Goal: Task Accomplishment & Management: Manage account settings

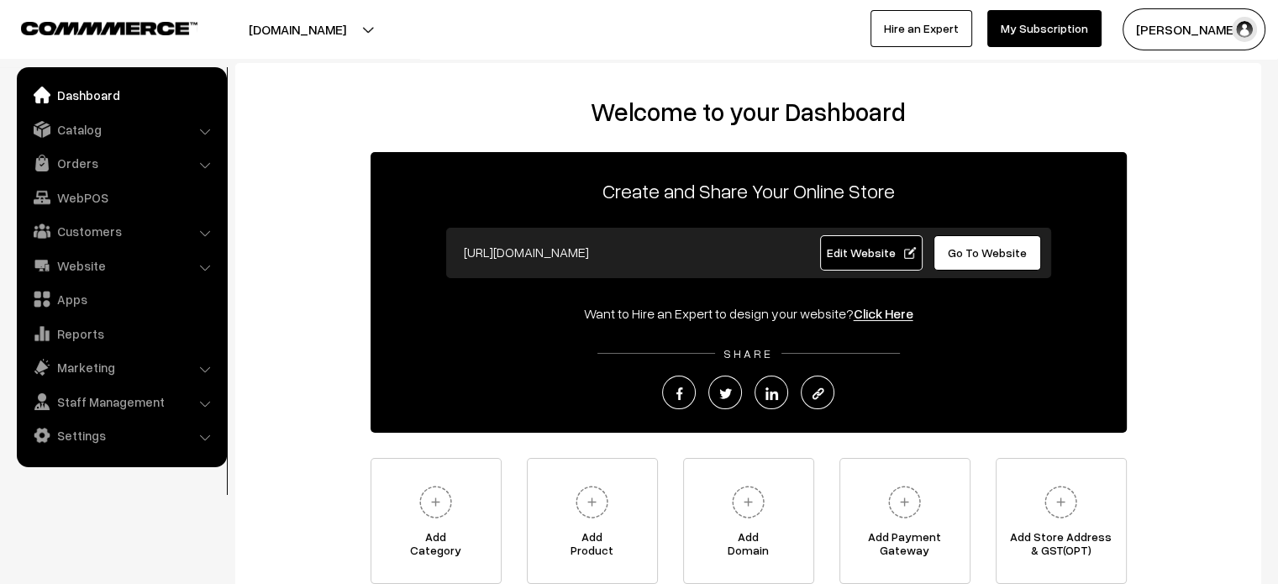
click at [962, 249] on span "Go To Website" at bounding box center [987, 252] width 79 height 14
click at [105, 439] on link "Settings" at bounding box center [121, 435] width 200 height 30
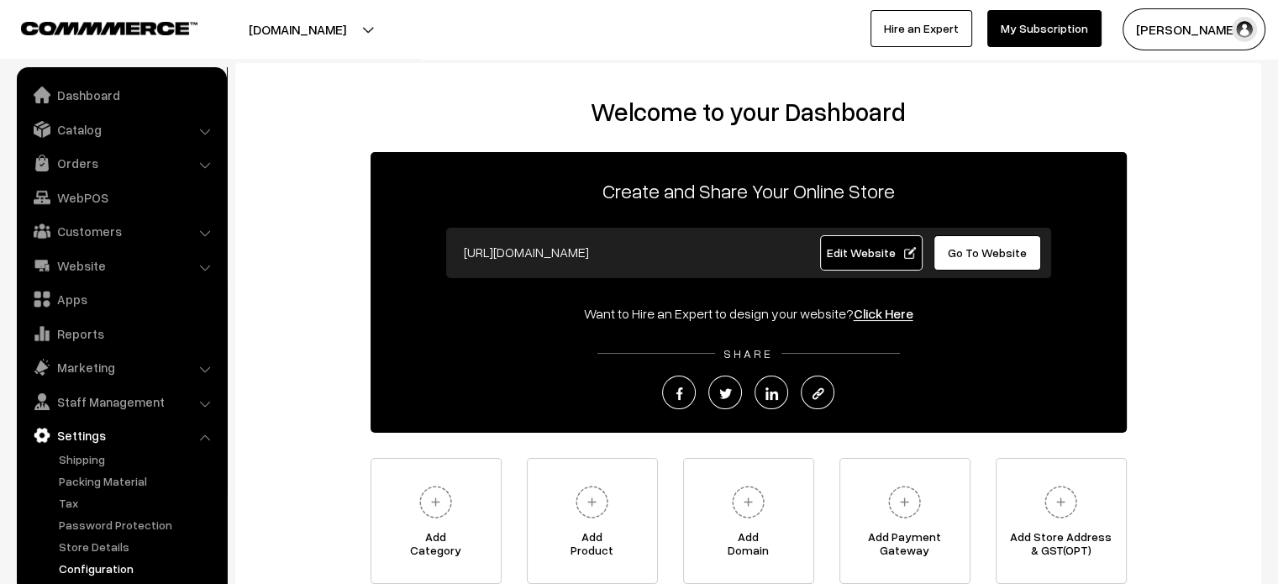
click at [98, 568] on link "Configuration" at bounding box center [138, 569] width 166 height 18
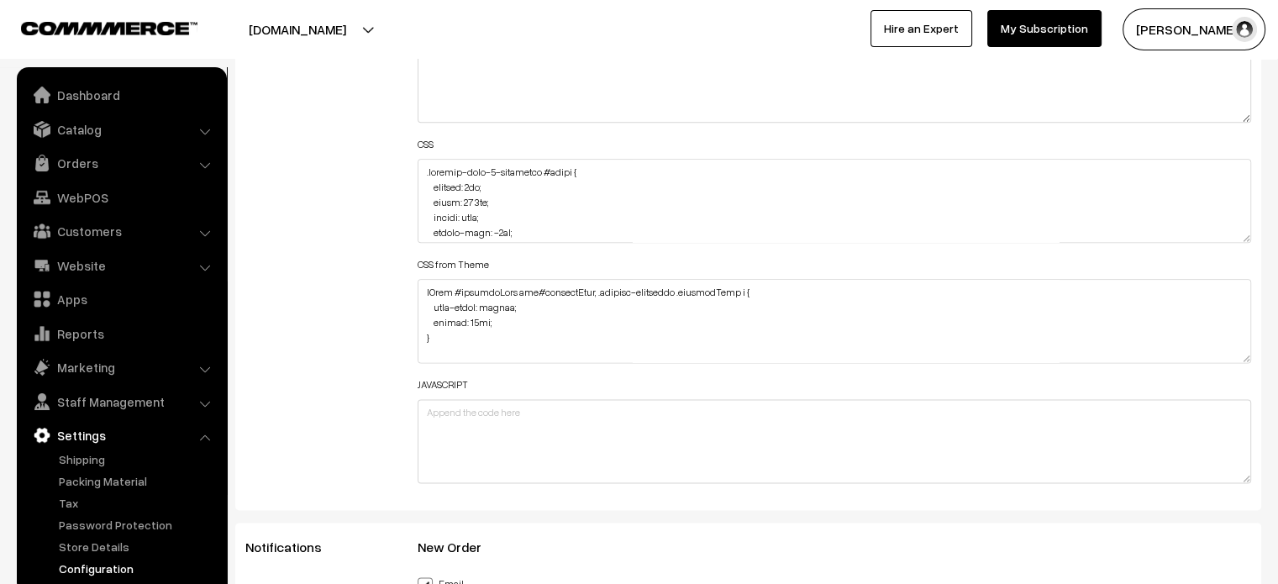
scroll to position [2071, 0]
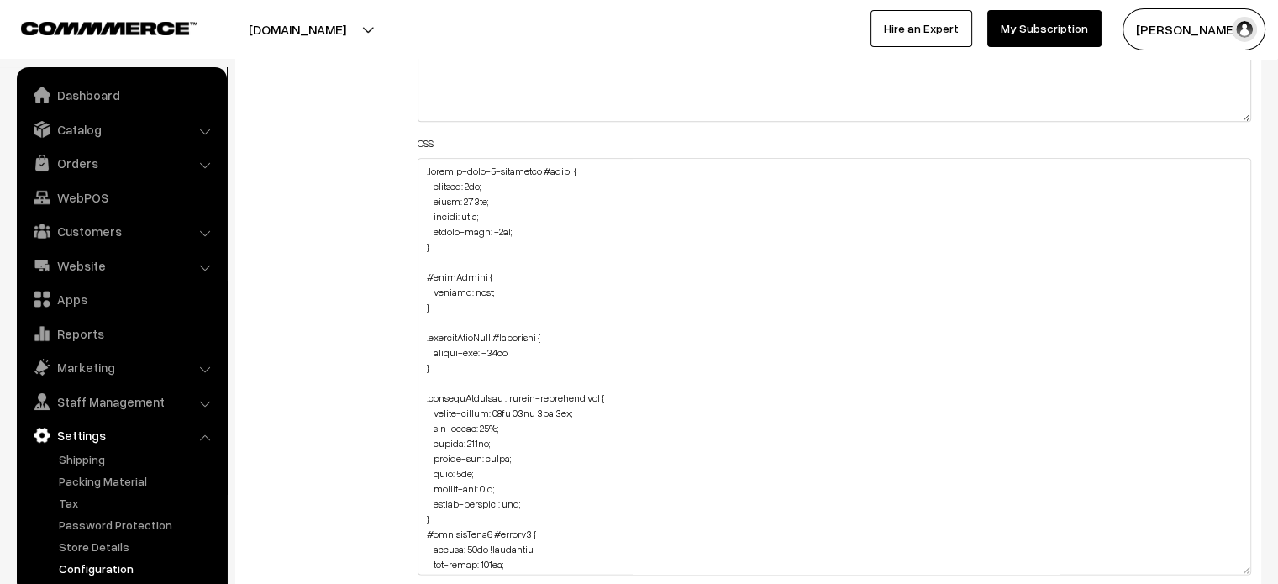
drag, startPoint x: 1245, startPoint y: 235, endPoint x: 1290, endPoint y: 575, distance: 343.4
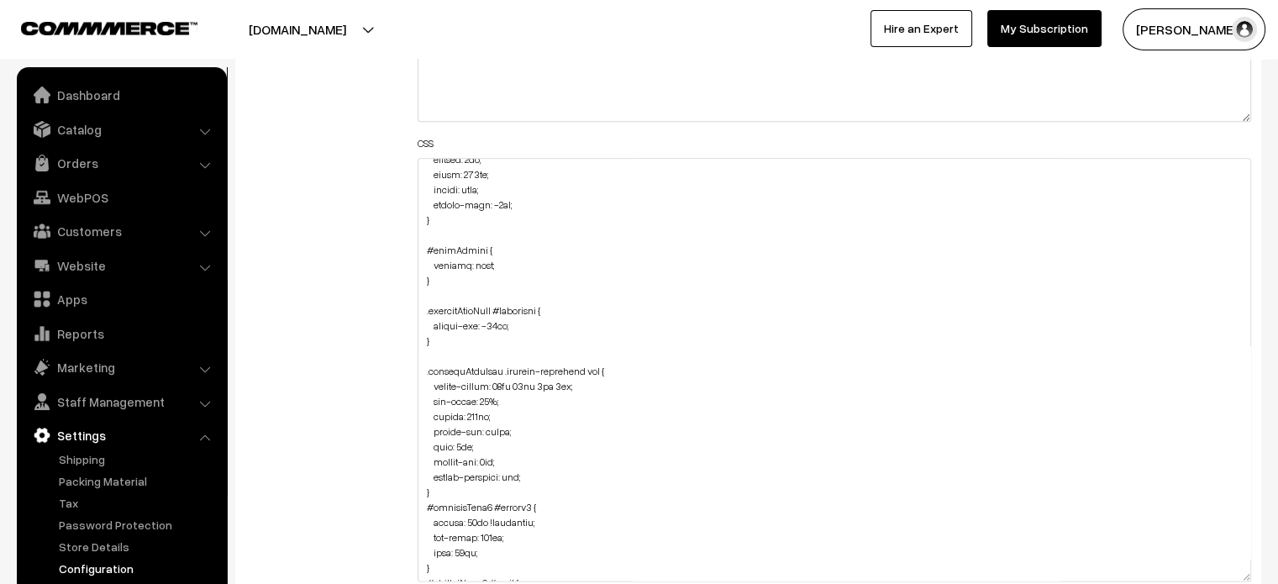
scroll to position [0, 0]
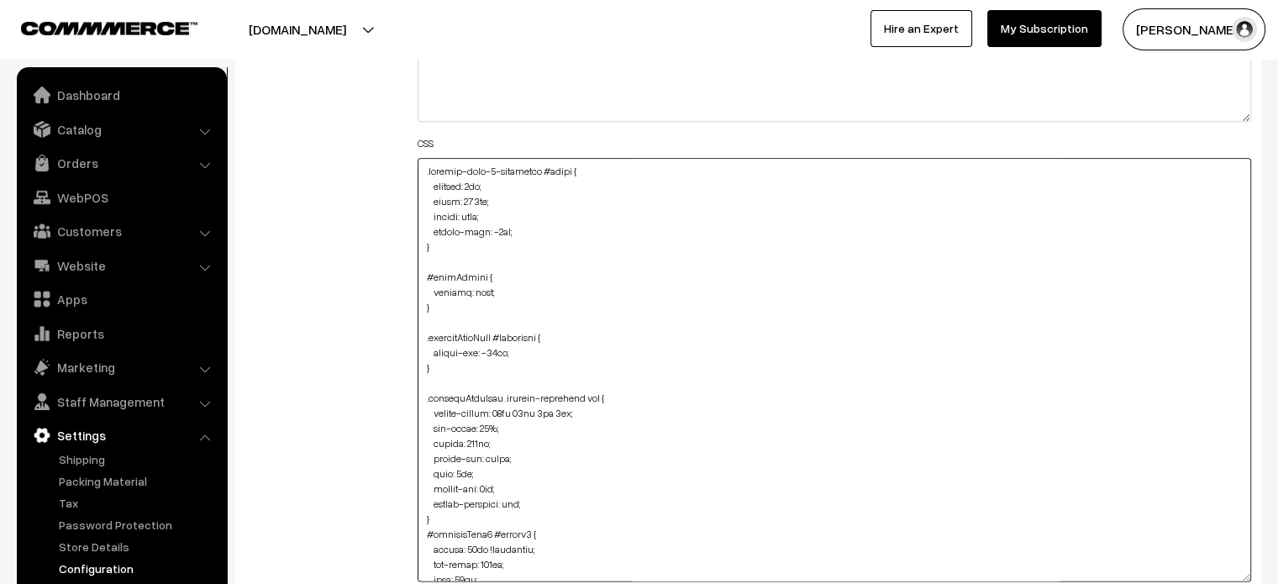
click at [420, 168] on textarea at bounding box center [835, 370] width 835 height 424
paste textarea "#categorySection #productImg { border-radius: 233px; height: 415px; object-fit:…"
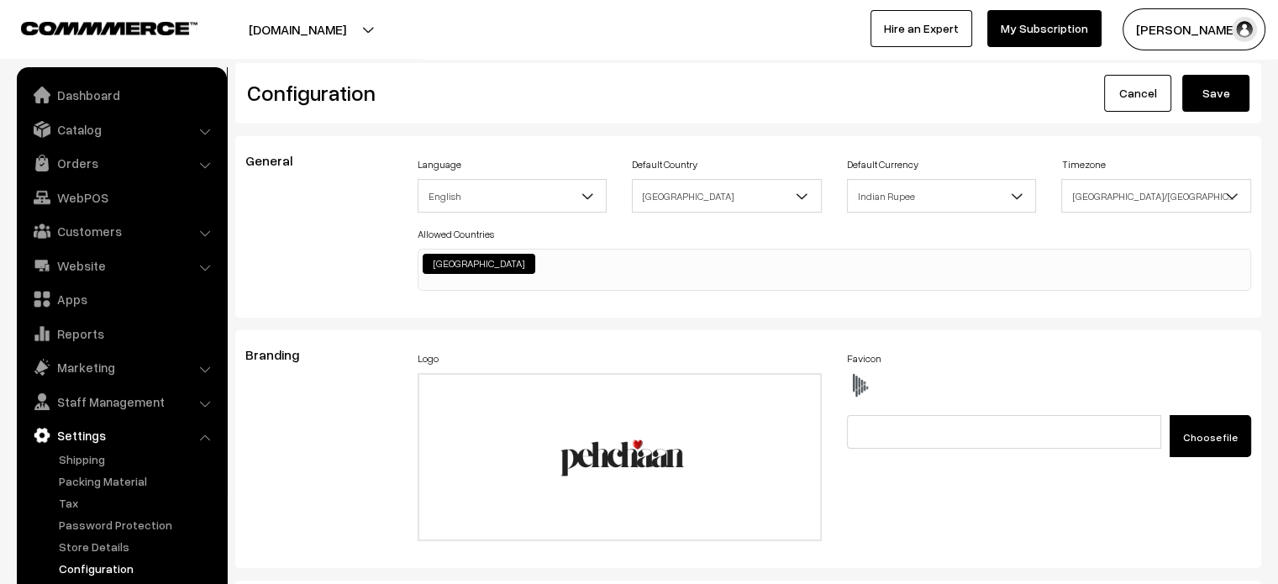
type textarea "#categorySection #productImg { border-radius: 233px; height: 415px; object-fit:…"
click at [1211, 81] on button "Save" at bounding box center [1216, 93] width 67 height 37
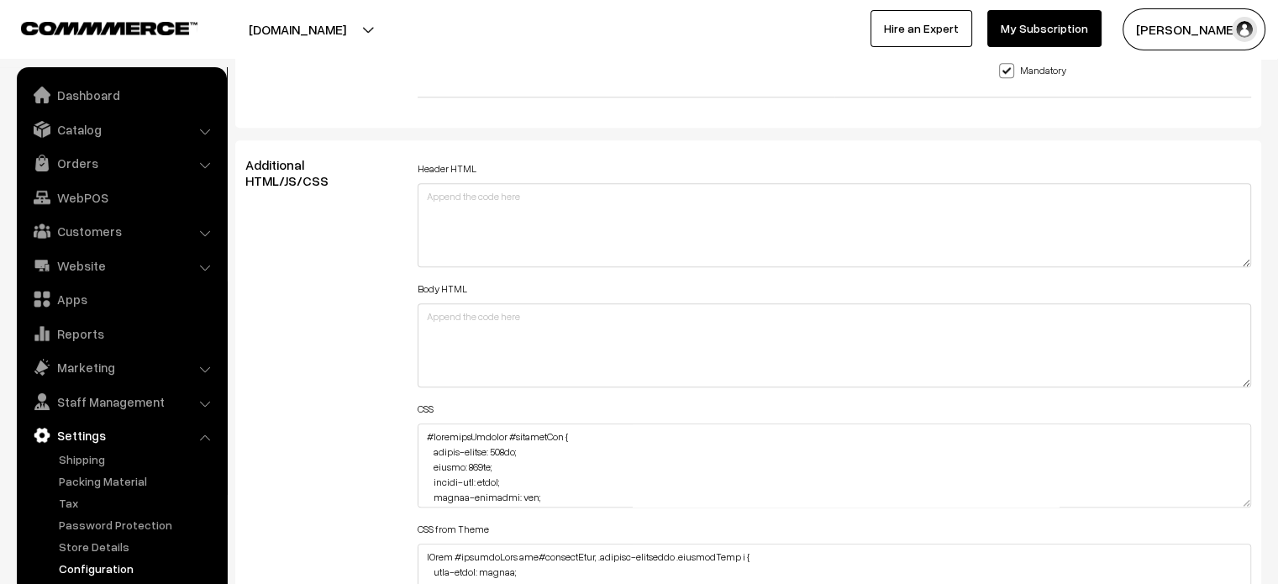
scroll to position [1805, 0]
click at [422, 433] on textarea at bounding box center [835, 466] width 835 height 84
paste textarea "#categorySection #name { margin-top: 158px; }"
click at [434, 440] on textarea at bounding box center [835, 466] width 835 height 84
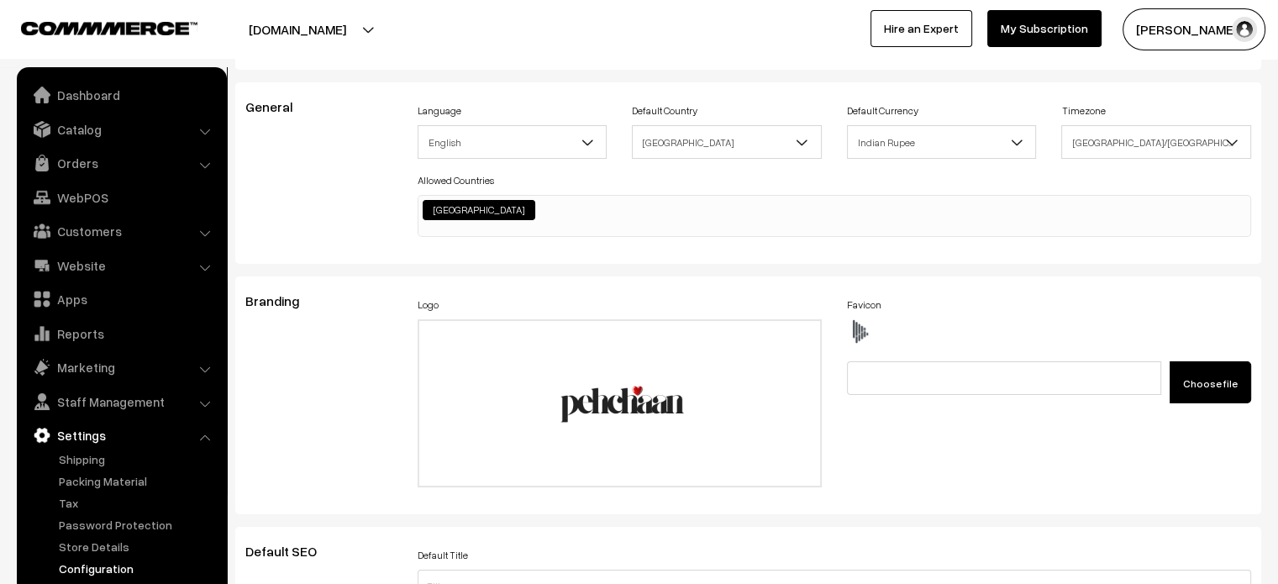
scroll to position [0, 0]
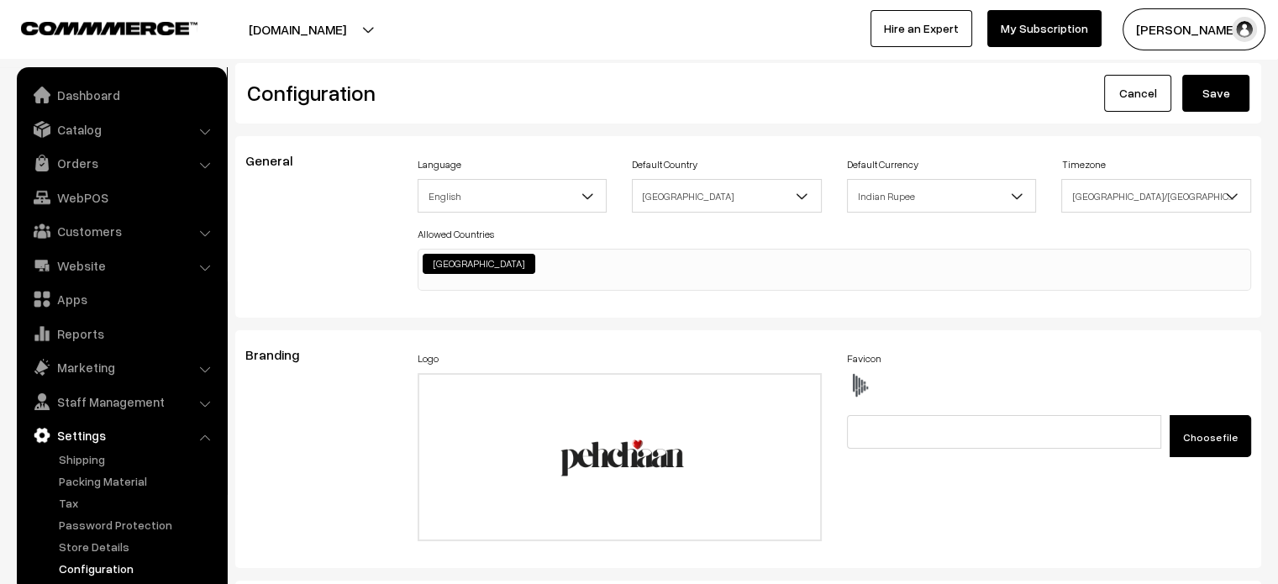
type textarea "#categorySection #name { margin-top: 158px; } #categorySection #productImg { bo…"
click at [1210, 93] on button "Save" at bounding box center [1216, 93] width 67 height 37
click at [93, 268] on link "Website" at bounding box center [121, 265] width 200 height 30
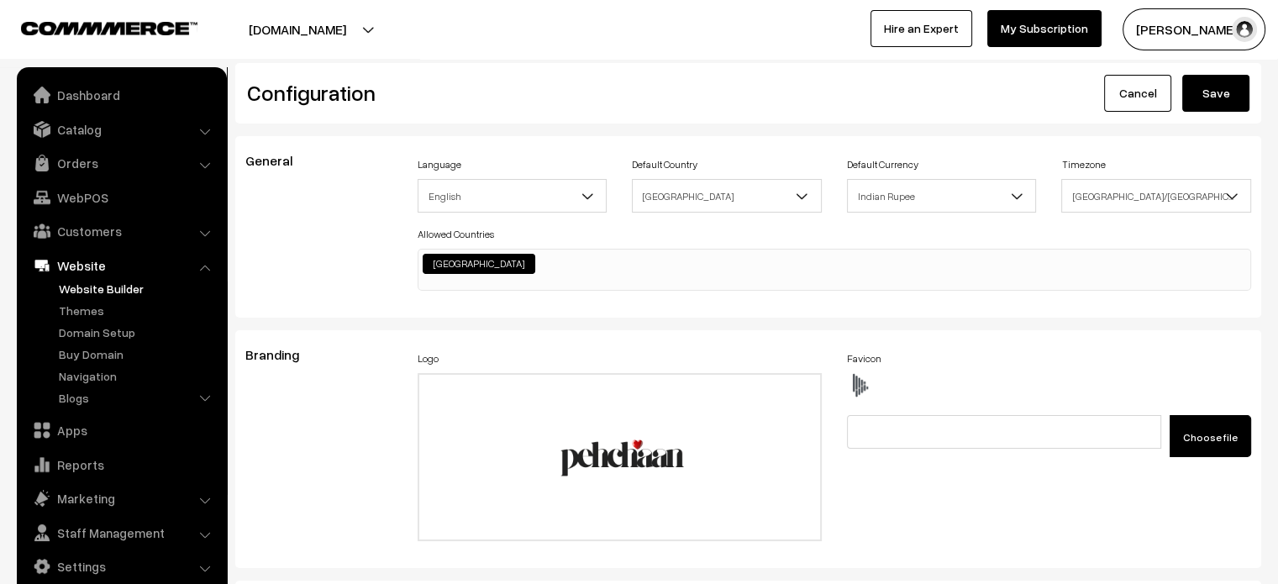
click at [101, 287] on link "Website Builder" at bounding box center [138, 289] width 166 height 18
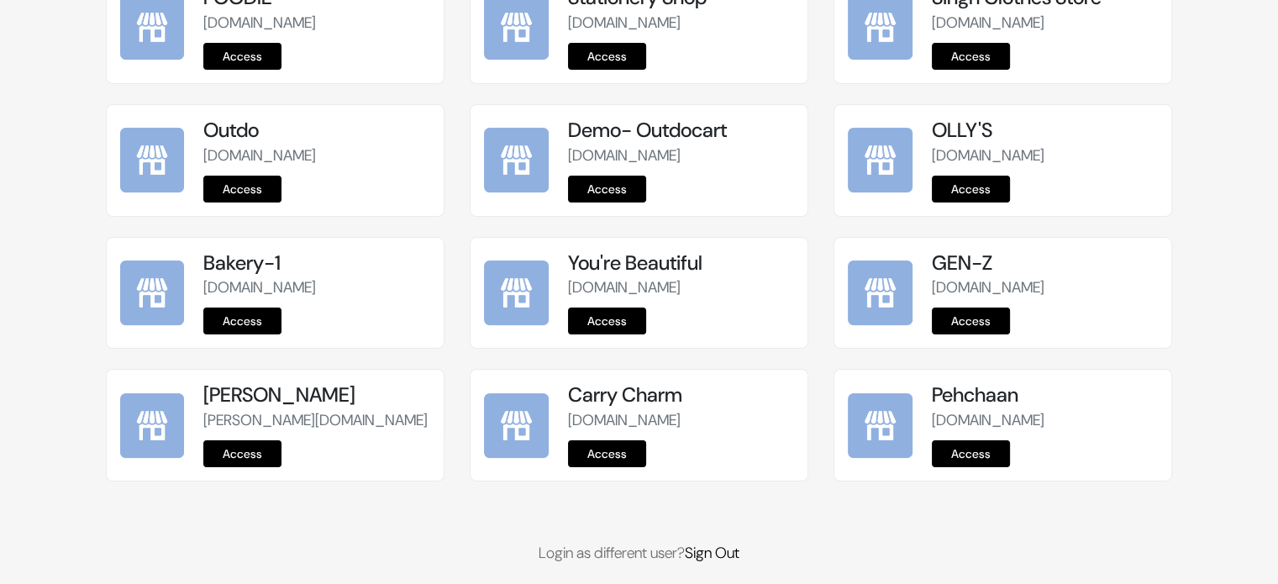
scroll to position [289, 0]
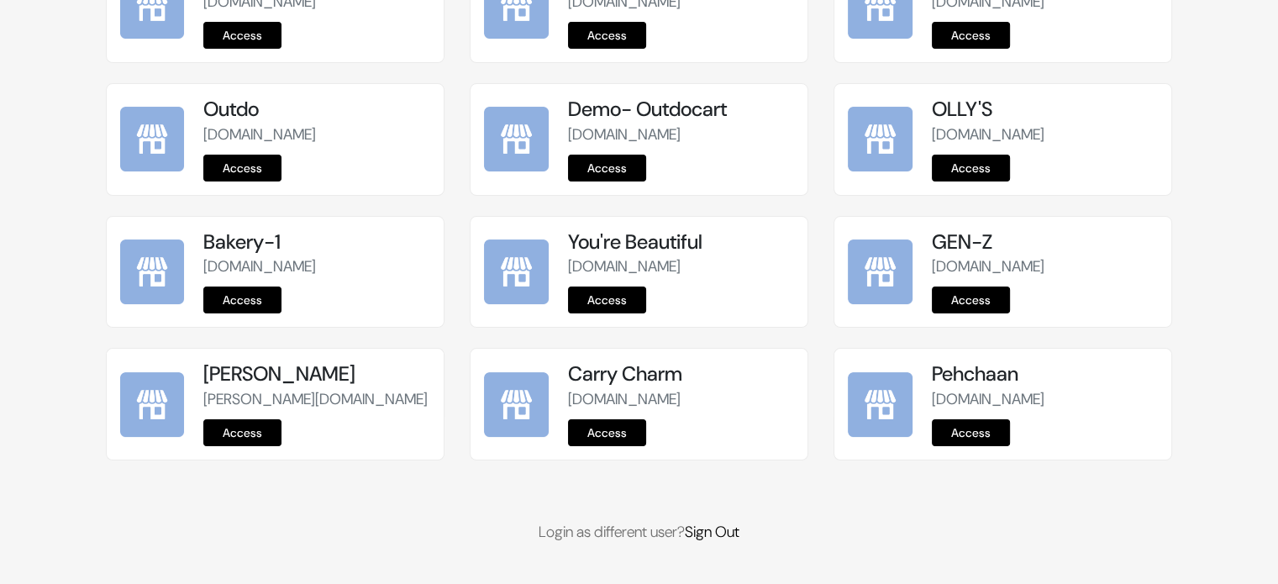
click at [957, 429] on link "Access" at bounding box center [971, 432] width 78 height 27
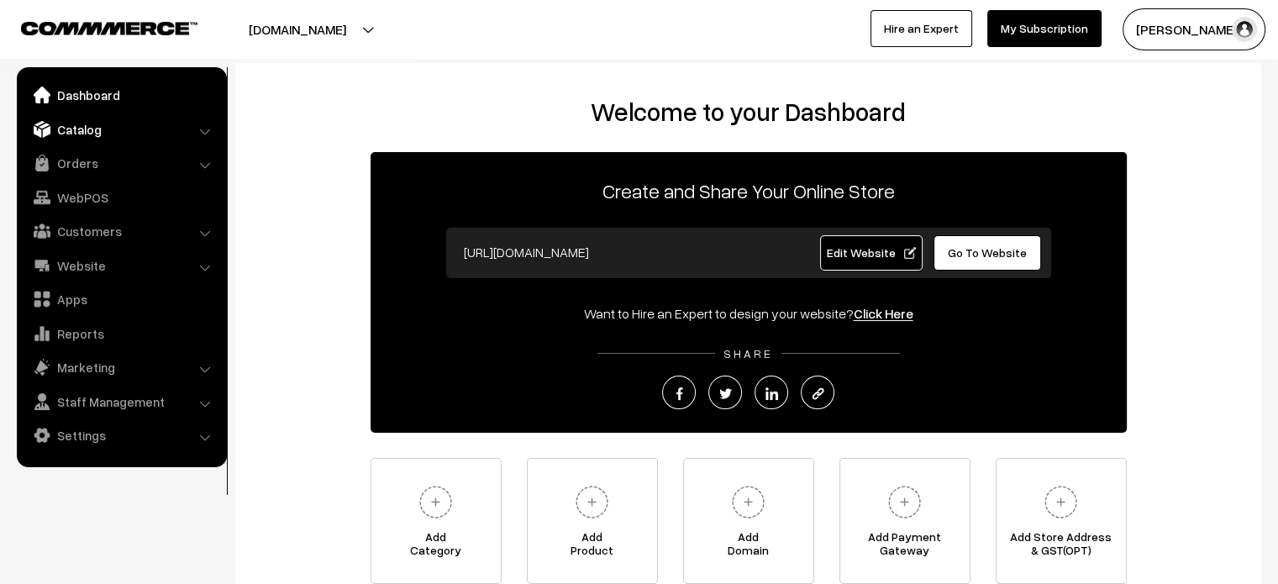
click at [87, 123] on link "Catalog" at bounding box center [121, 129] width 200 height 30
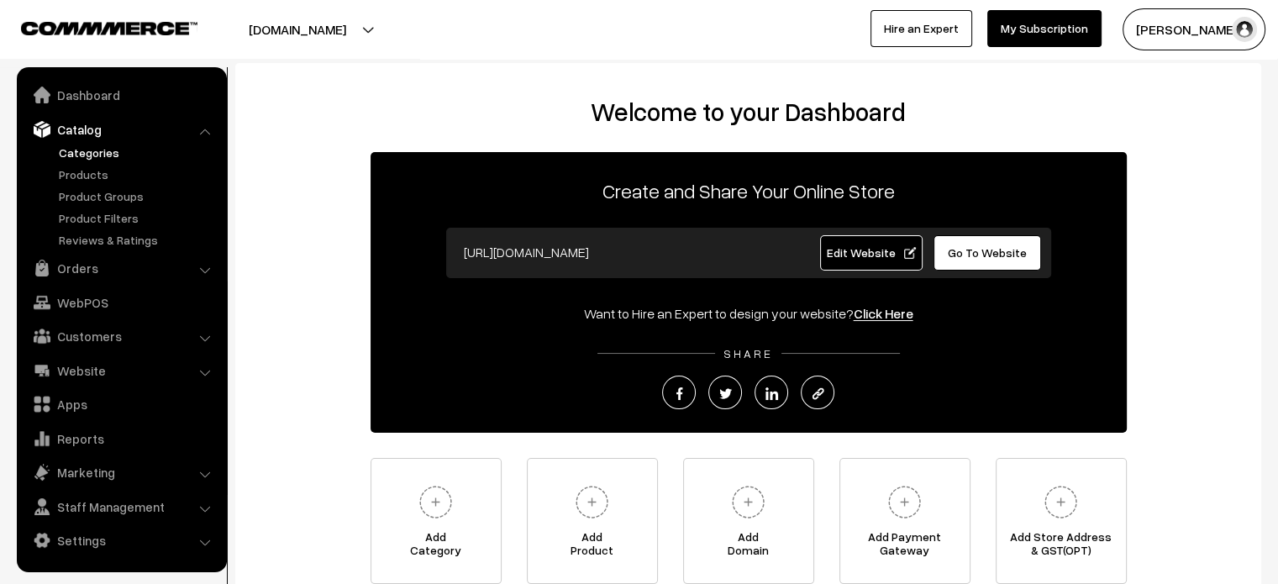
click at [96, 148] on link "Categories" at bounding box center [138, 153] width 166 height 18
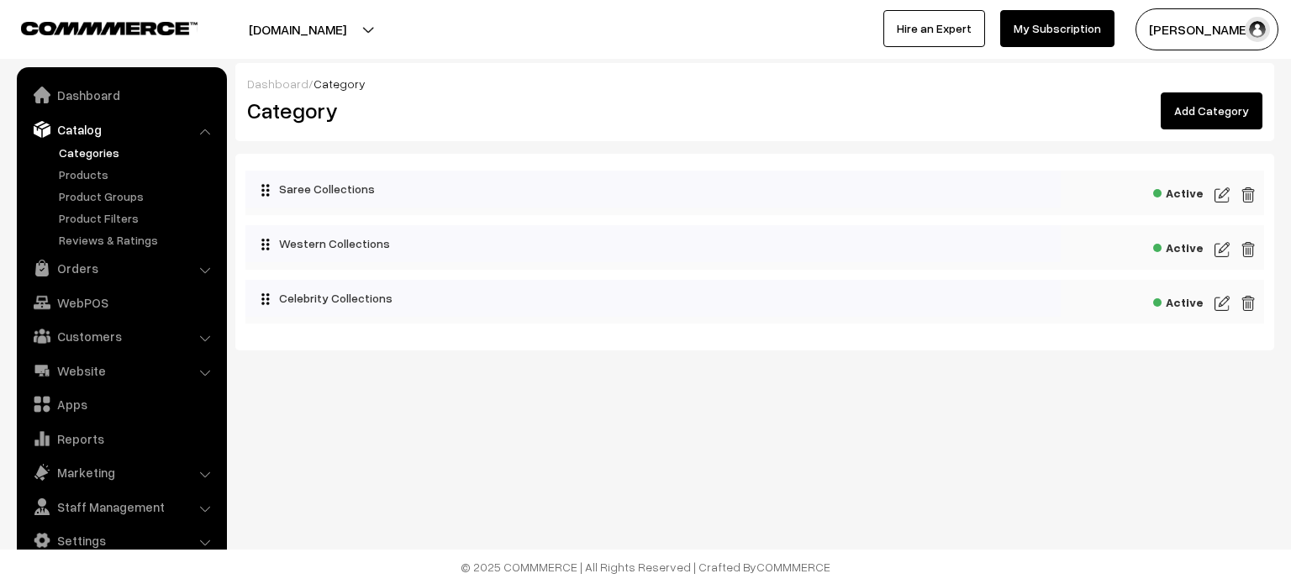
click at [1207, 108] on link "Add Category" at bounding box center [1212, 110] width 102 height 37
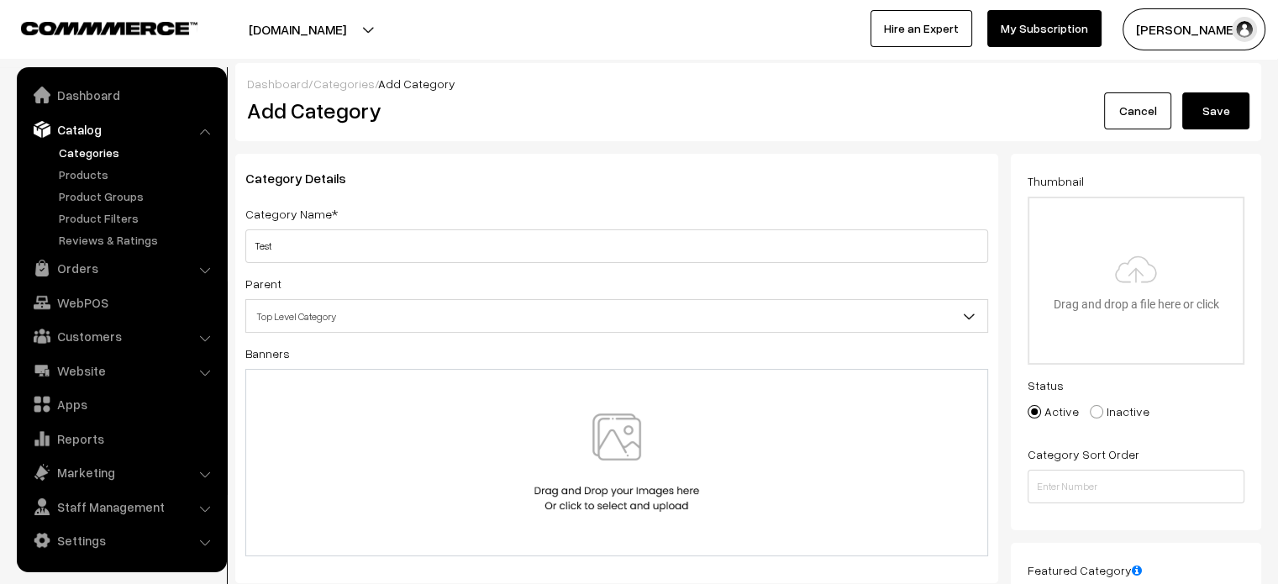
type input "Test"
click at [1207, 124] on button "Save" at bounding box center [1216, 110] width 67 height 37
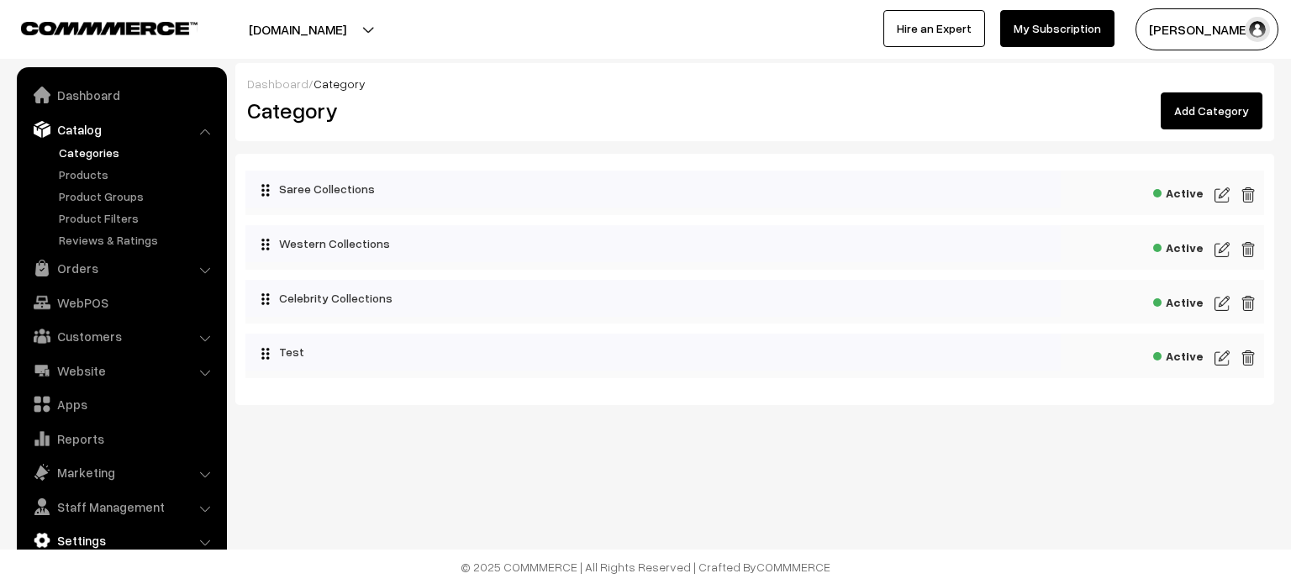
click at [123, 540] on link "Settings" at bounding box center [121, 540] width 200 height 30
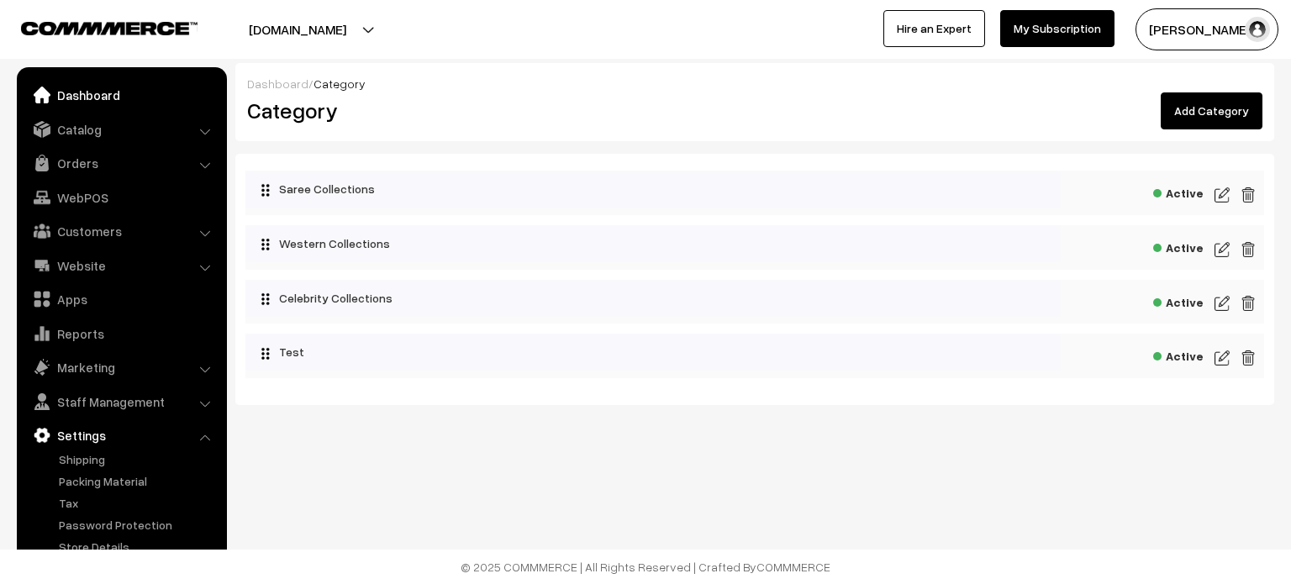
click at [75, 90] on link "Dashboard" at bounding box center [121, 95] width 200 height 30
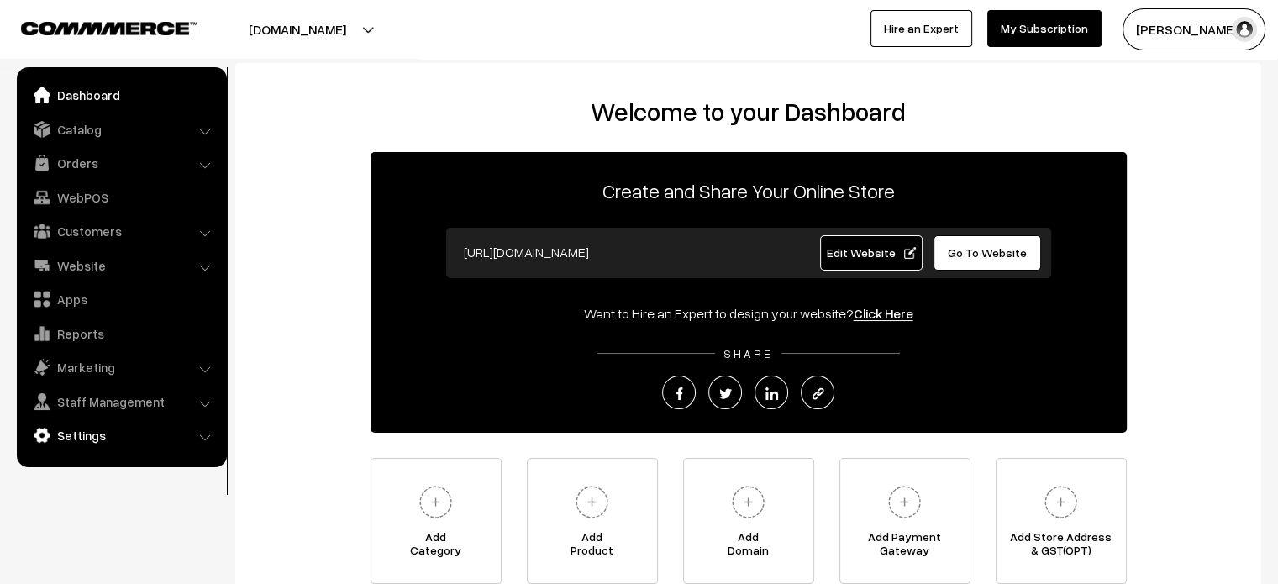
click at [100, 430] on link "Settings" at bounding box center [121, 435] width 200 height 30
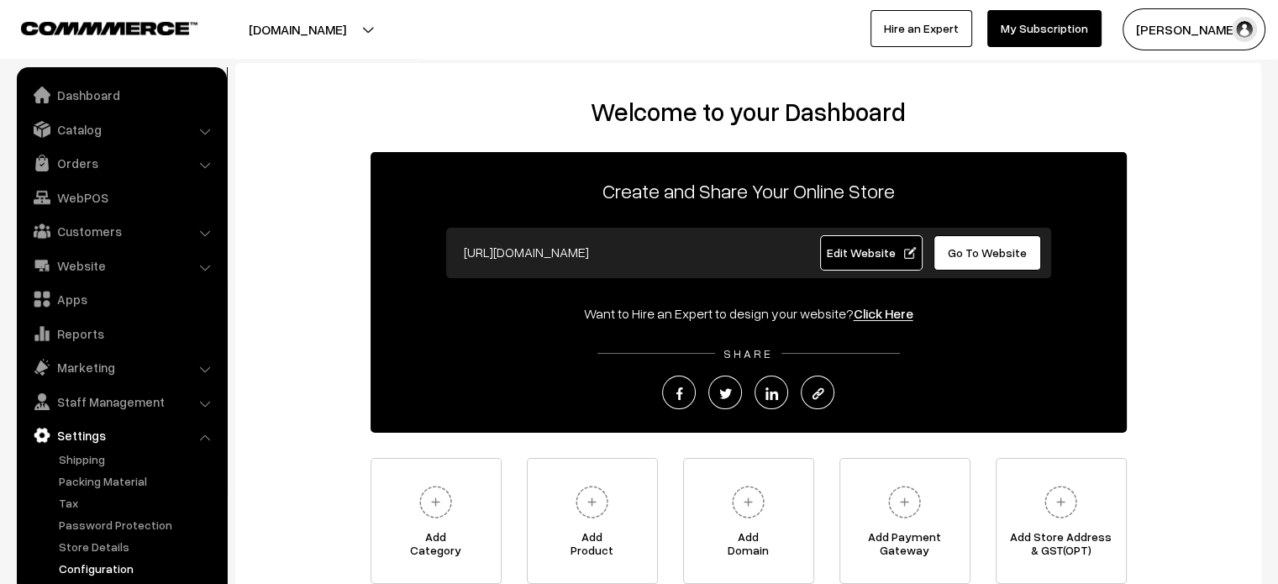
click at [102, 568] on link "Configuration" at bounding box center [138, 569] width 166 height 18
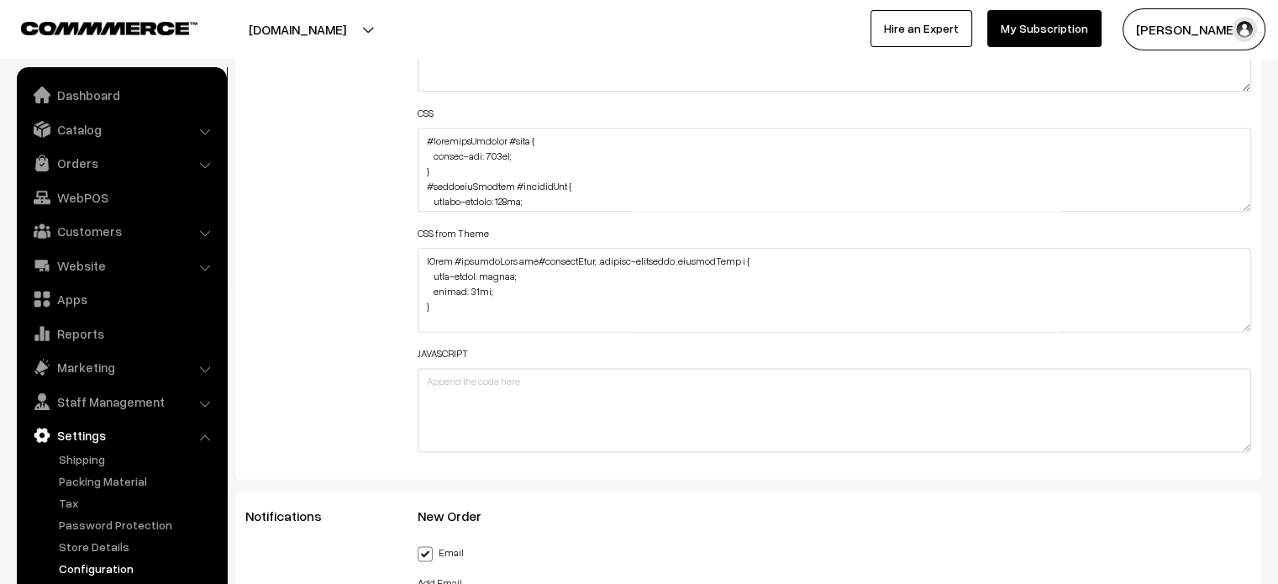
scroll to position [2101, 0]
drag, startPoint x: 1252, startPoint y: 202, endPoint x: 1243, endPoint y: 203, distance: 8.6
click at [1243, 203] on div "Header HTML Body HTML CSS CSS from Theme JAVASCRIPT" at bounding box center [835, 161] width 860 height 601
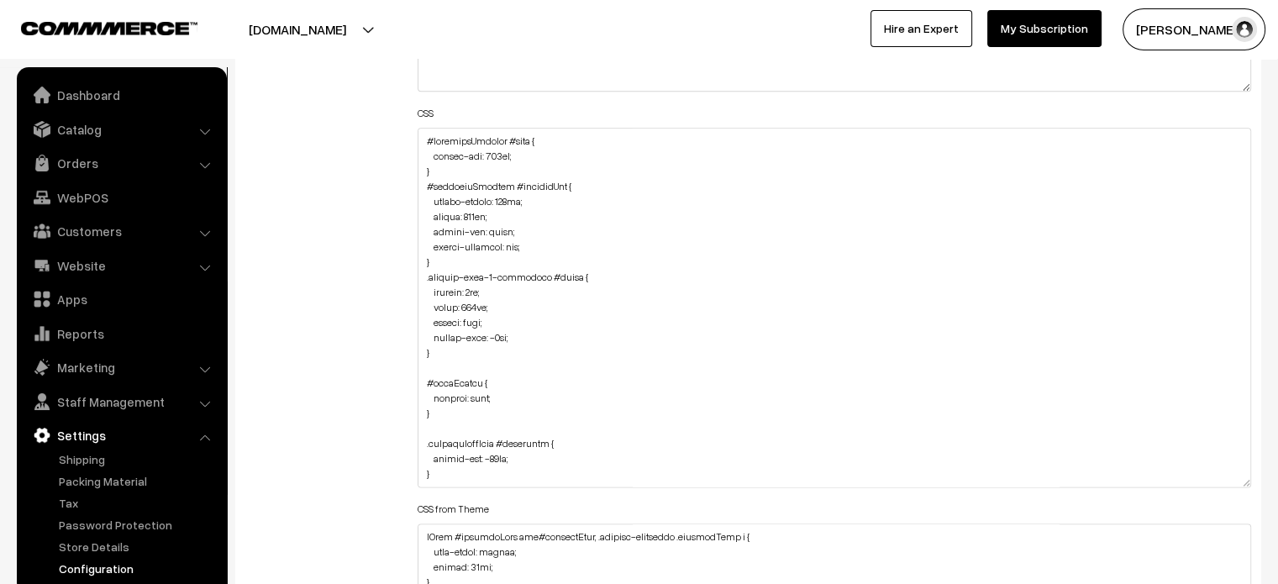
drag, startPoint x: 1243, startPoint y: 203, endPoint x: 1290, endPoint y: 624, distance: 422.9
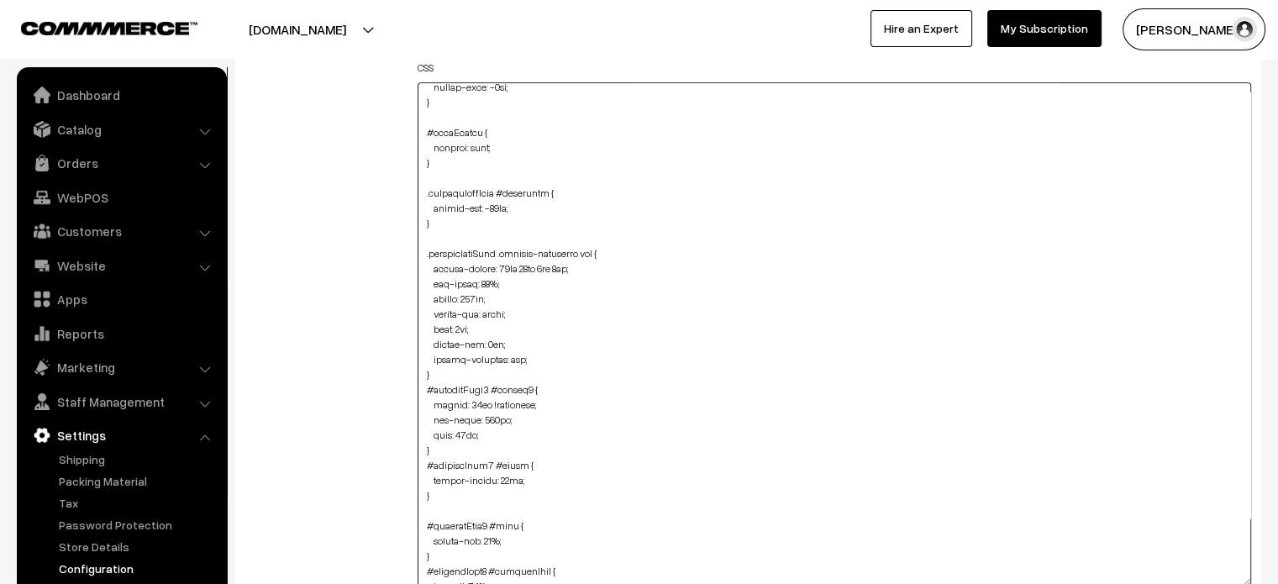
scroll to position [372, 0]
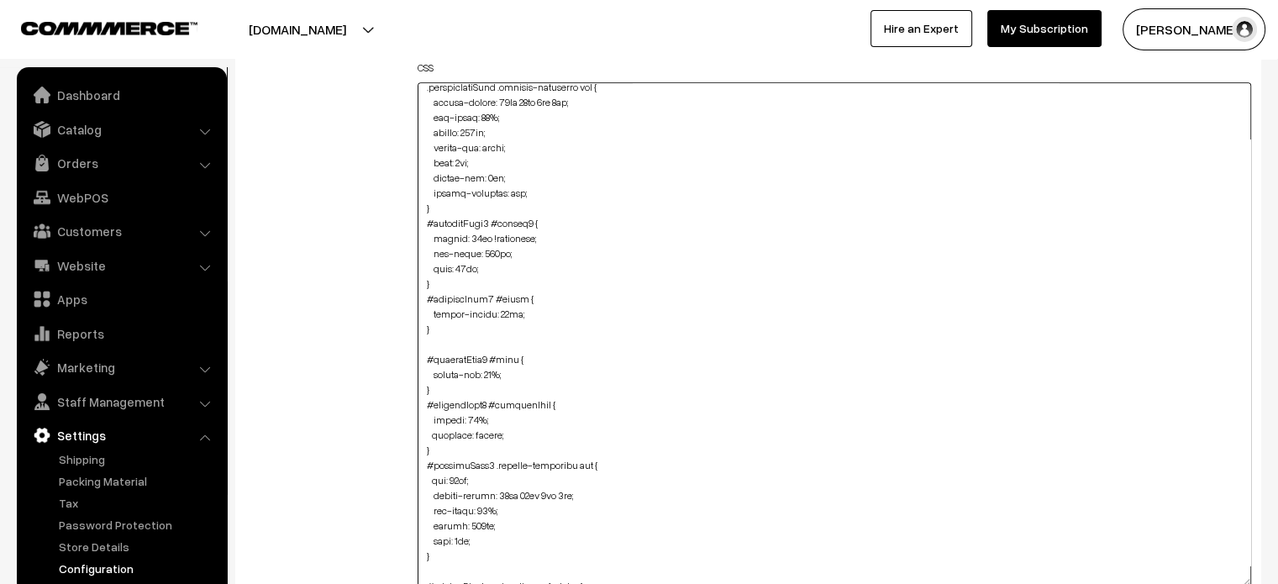
drag, startPoint x: 444, startPoint y: 414, endPoint x: 413, endPoint y: 227, distance: 190.0
click at [413, 227] on div "Header HTML Body HTML CSS CSS from Theme JAVASCRIPT" at bounding box center [835, 326] width 860 height 1021
click at [568, 261] on textarea at bounding box center [835, 334] width 835 height 504
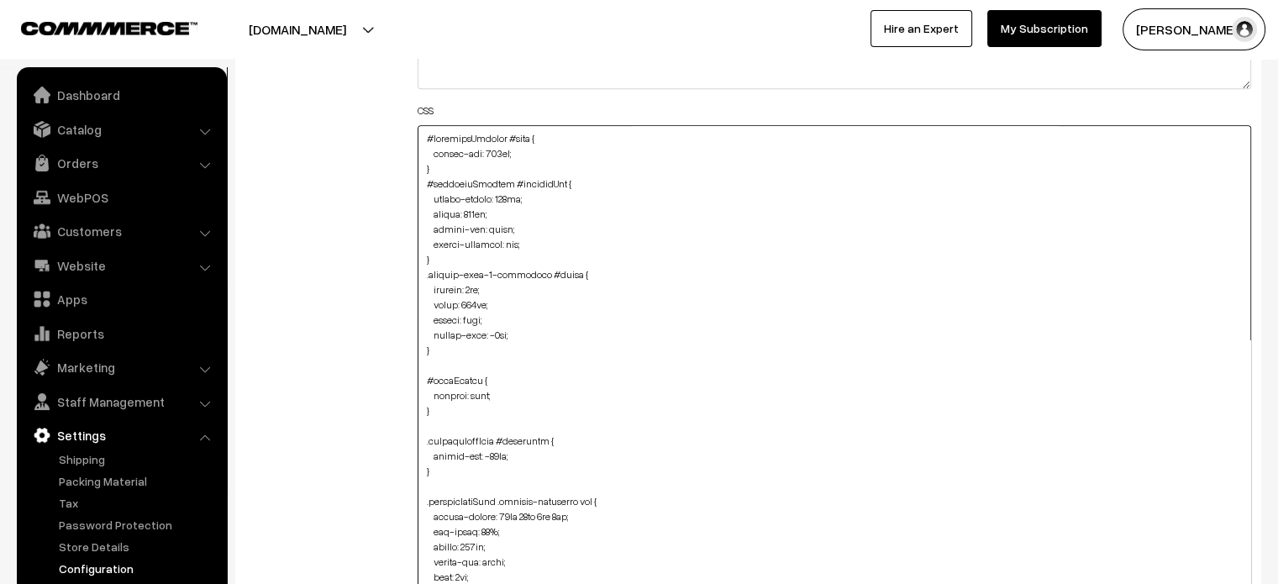
scroll to position [2101, 0]
click at [424, 145] on textarea at bounding box center [835, 380] width 835 height 504
paste textarea "#productType5 #button2 { height: 85px !important; max-width: 309px; left: 11px;…"
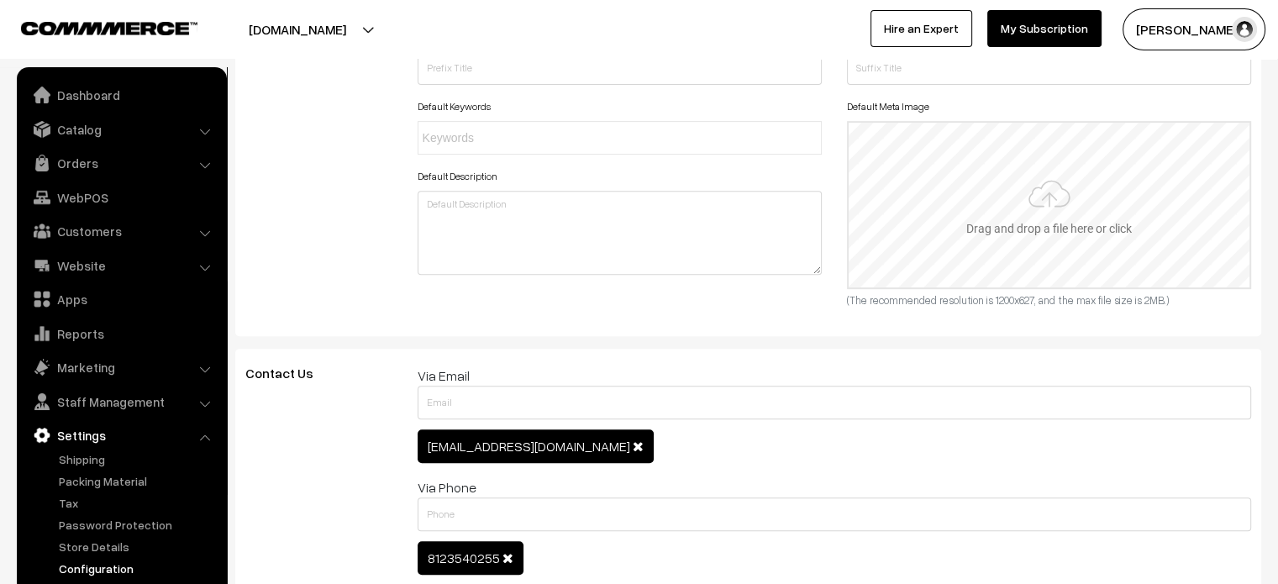
scroll to position [0, 0]
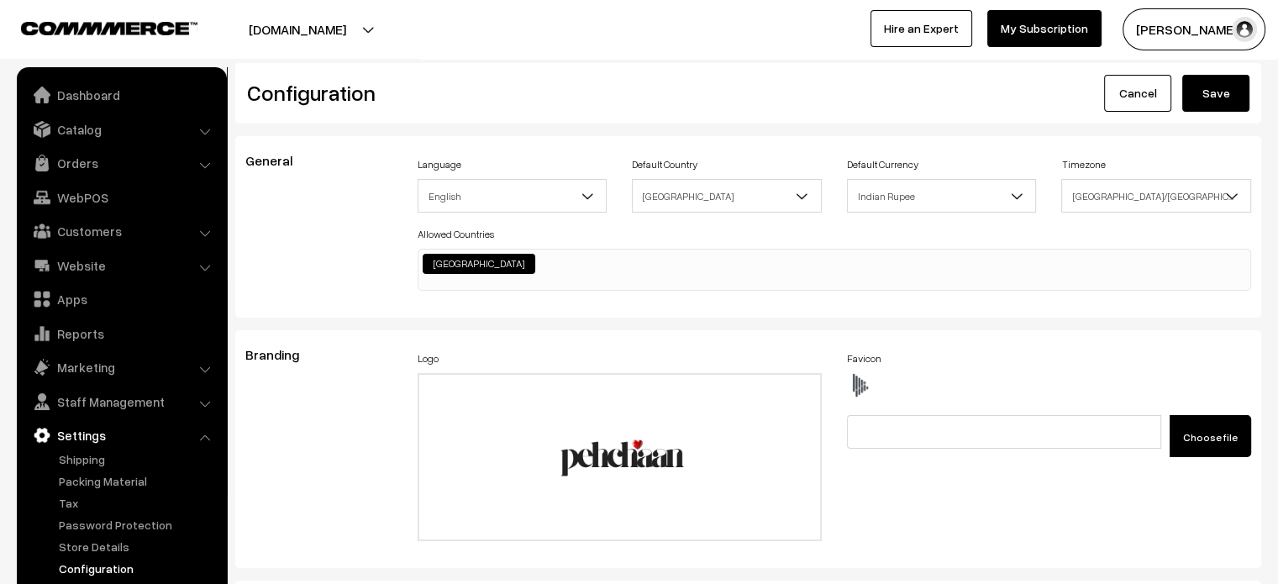
type textarea "#productType5 #button2 { height: 85px !important; max-width: 309px; left: 11px;…"
click at [1220, 97] on button "Save" at bounding box center [1216, 93] width 67 height 37
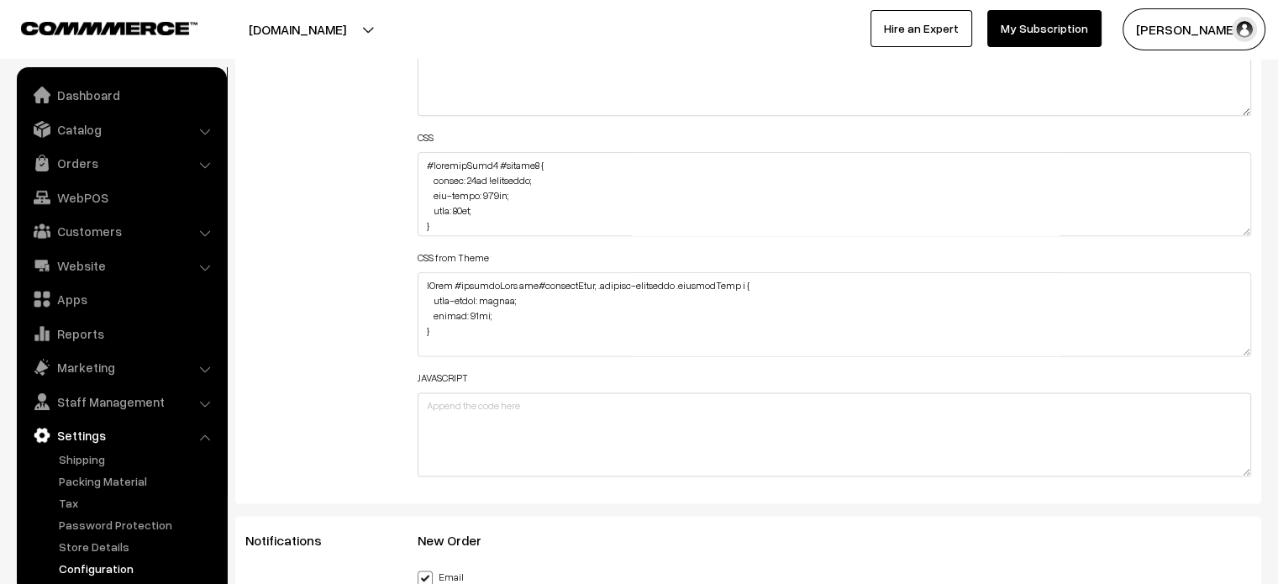
scroll to position [2078, 0]
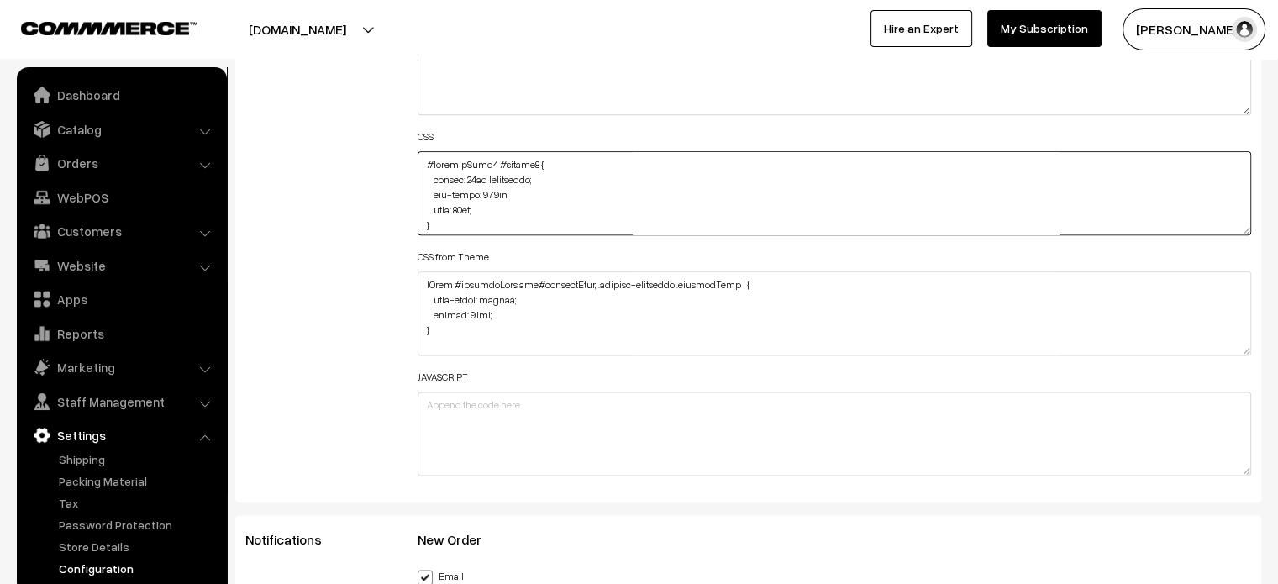
drag, startPoint x: 1251, startPoint y: 231, endPoint x: 1158, endPoint y: 624, distance: 403.3
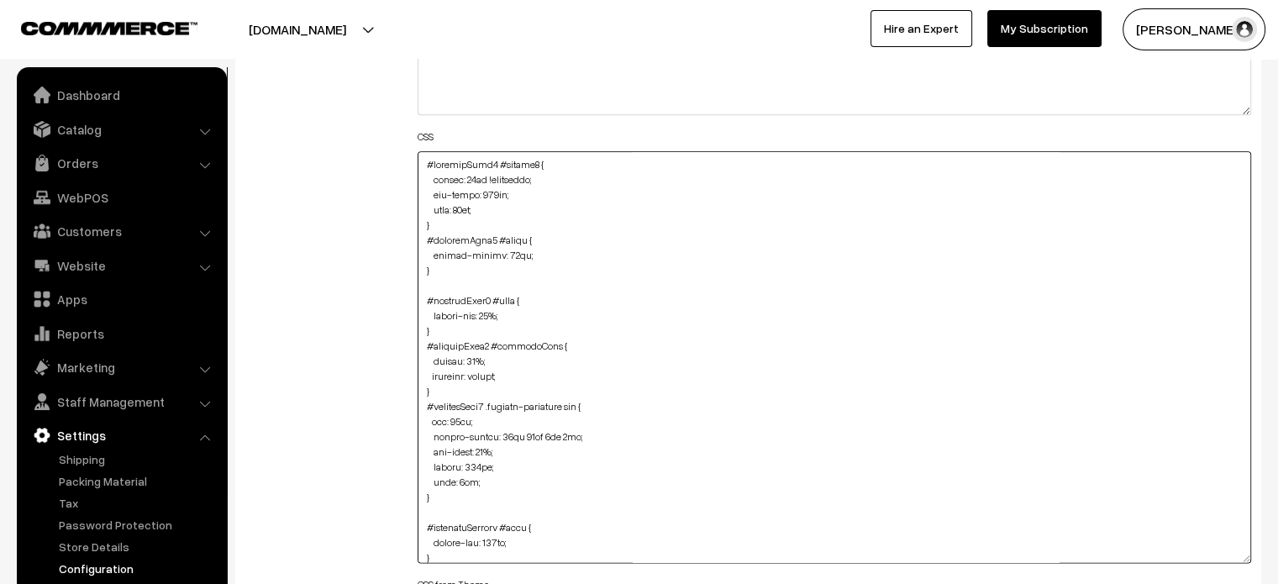
drag, startPoint x: 1247, startPoint y: 224, endPoint x: 1271, endPoint y: 575, distance: 351.3
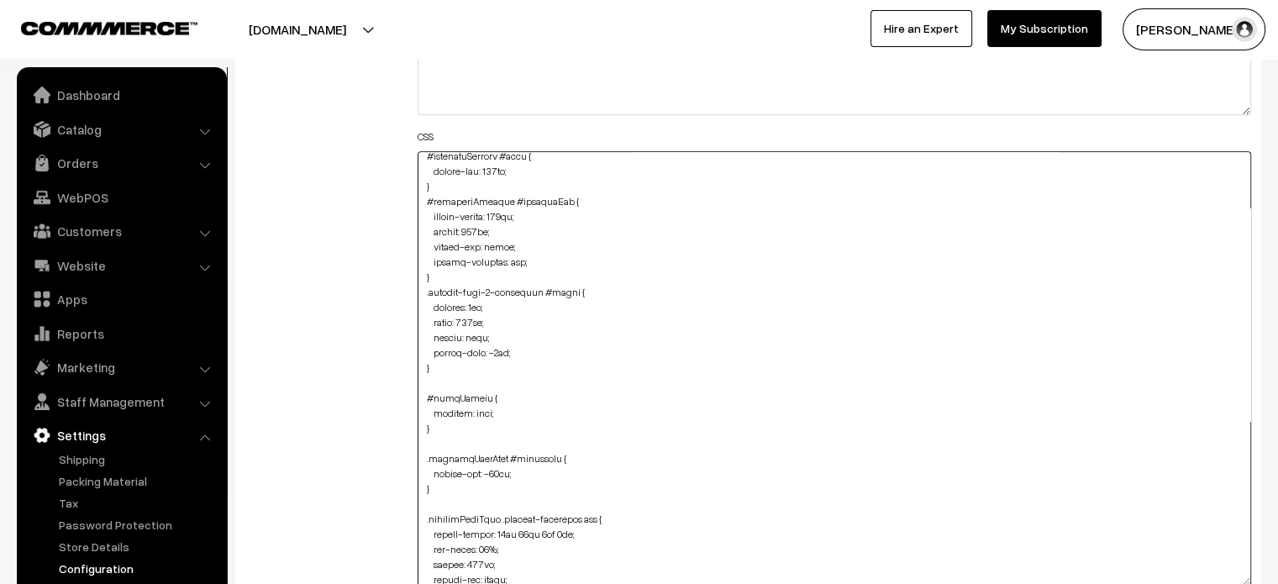
scroll to position [395, 0]
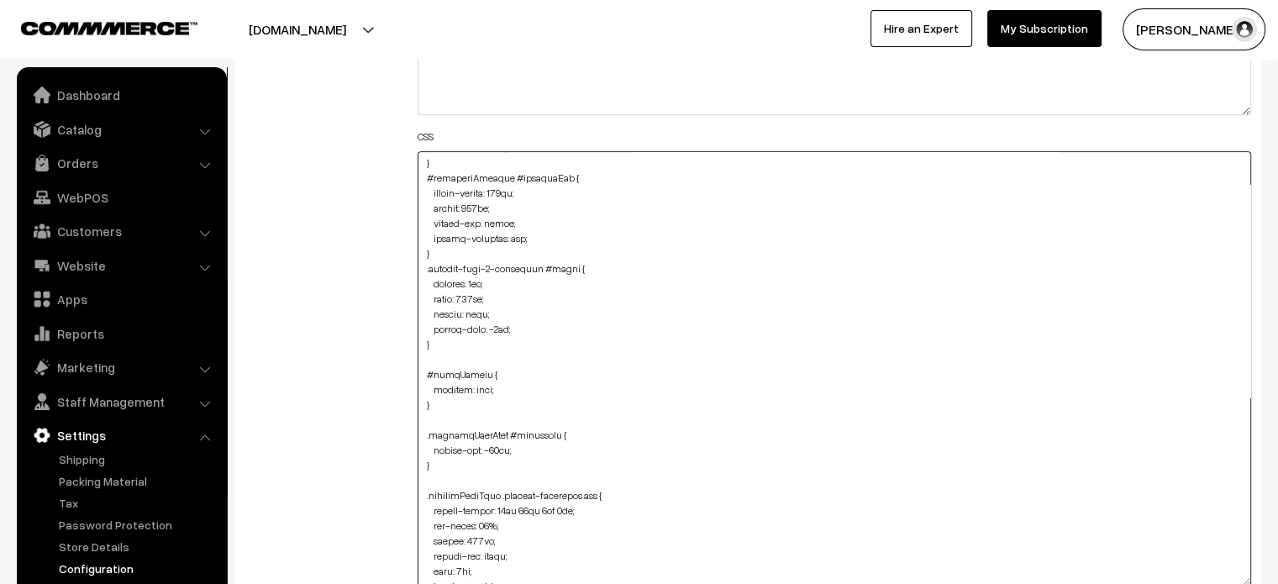
drag, startPoint x: 419, startPoint y: 270, endPoint x: 437, endPoint y: 352, distance: 84.2
click at [437, 352] on textarea at bounding box center [835, 368] width 835 height 435
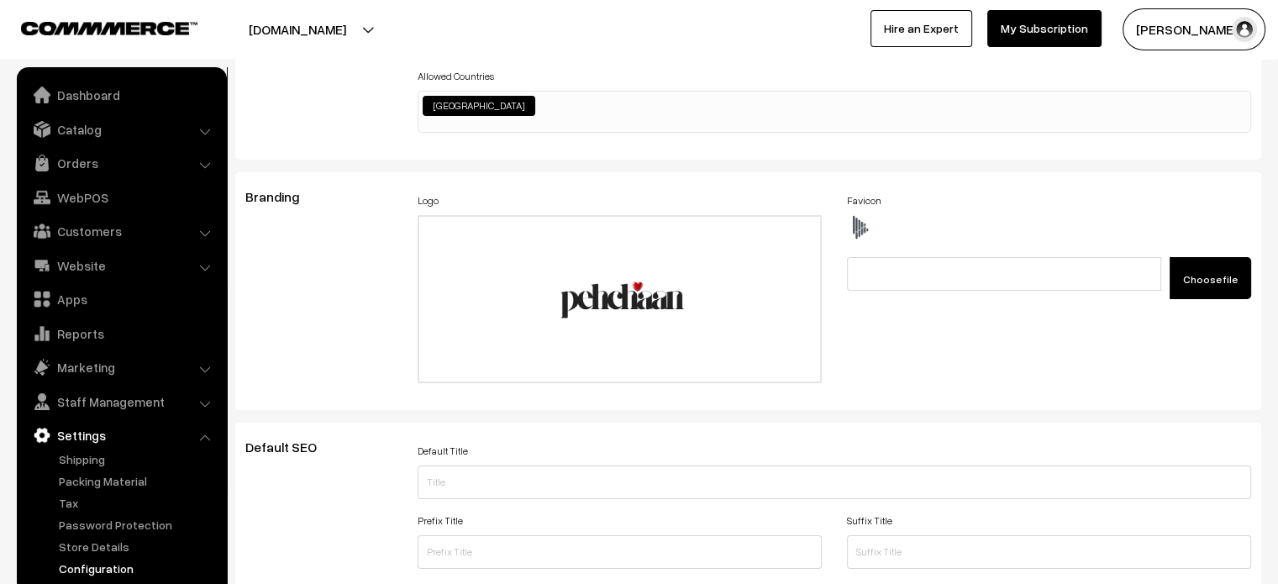
scroll to position [0, 0]
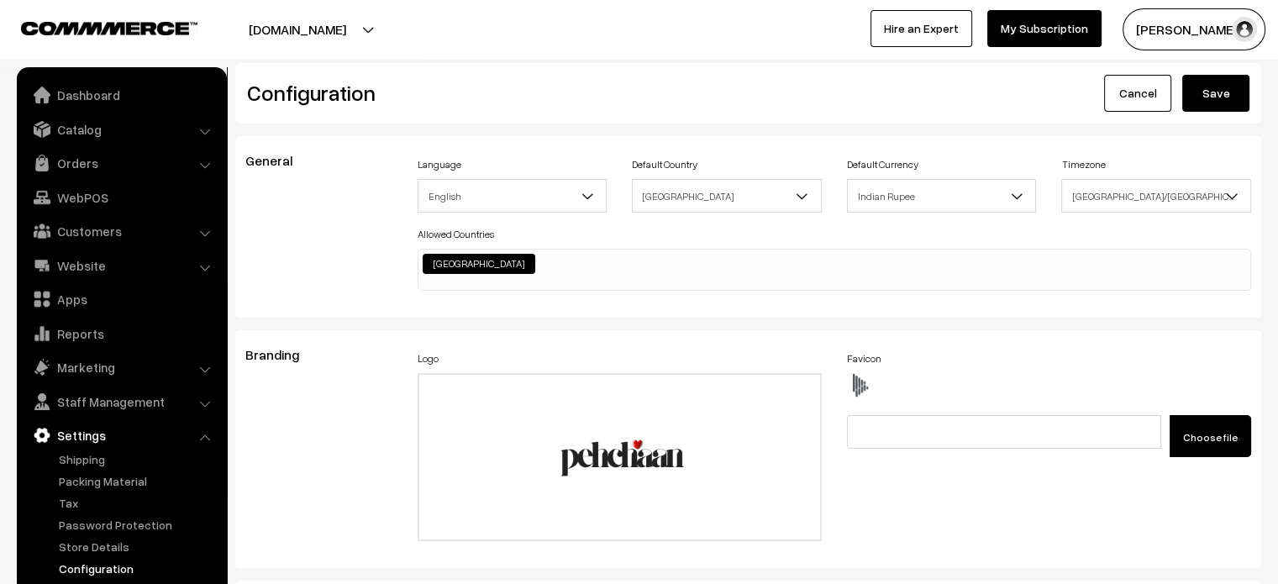
type textarea "#productType5 #button2 { height: 85px !important; max-width: 309px; left: 11px;…"
click at [1214, 103] on button "Save" at bounding box center [1216, 93] width 67 height 37
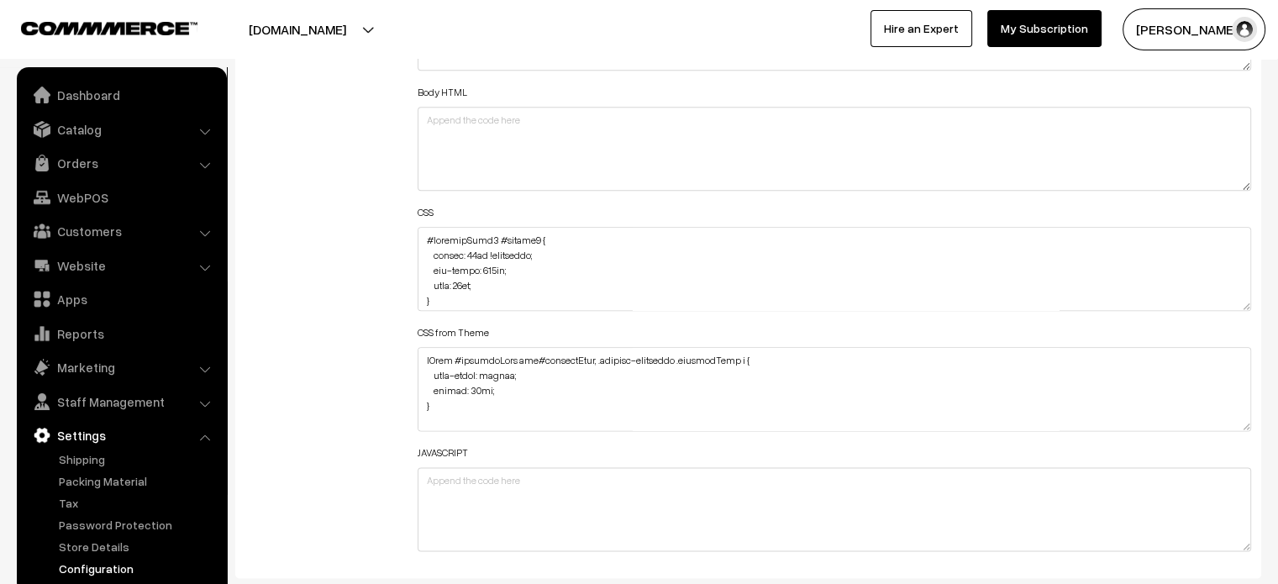
scroll to position [2021, 0]
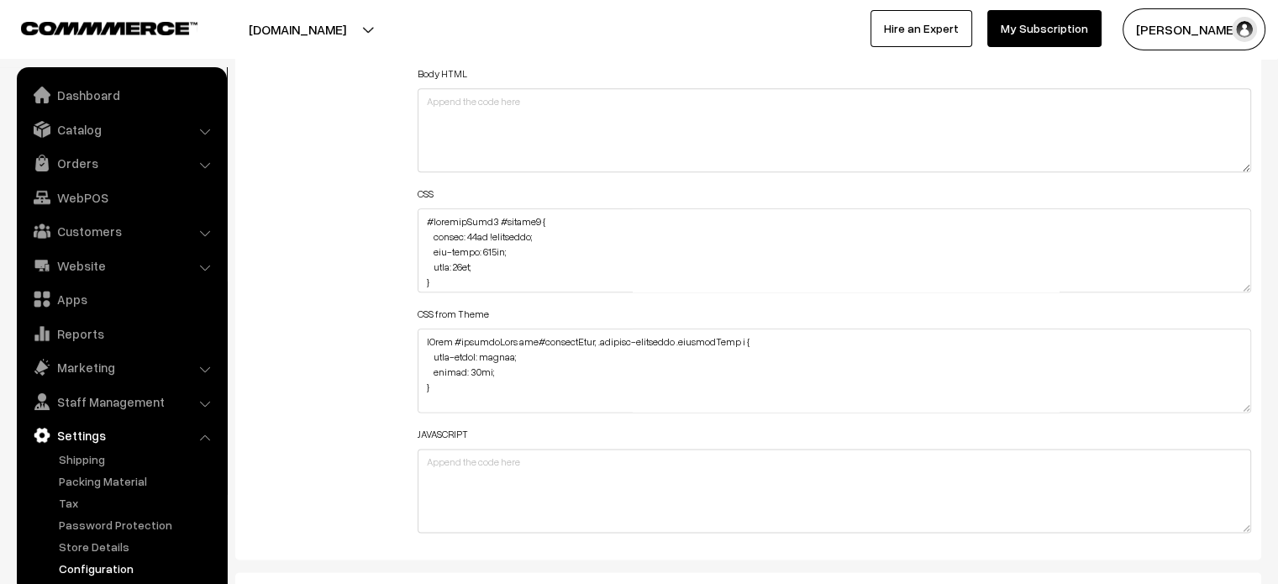
drag, startPoint x: 1247, startPoint y: 287, endPoint x: 1238, endPoint y: 624, distance: 336.3
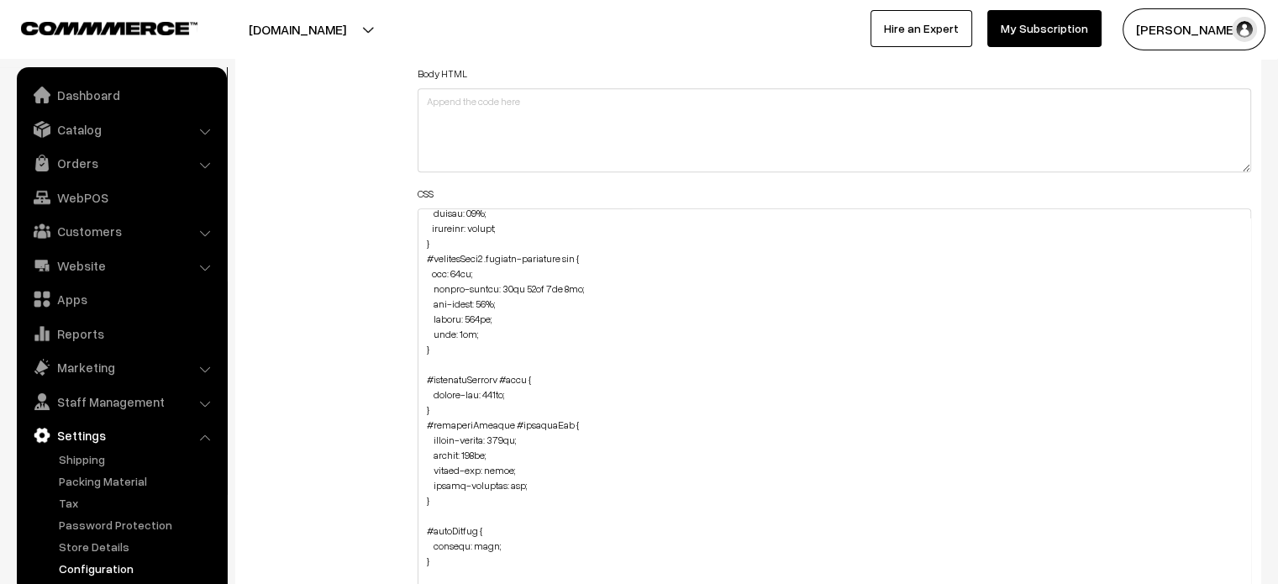
scroll to position [211, 0]
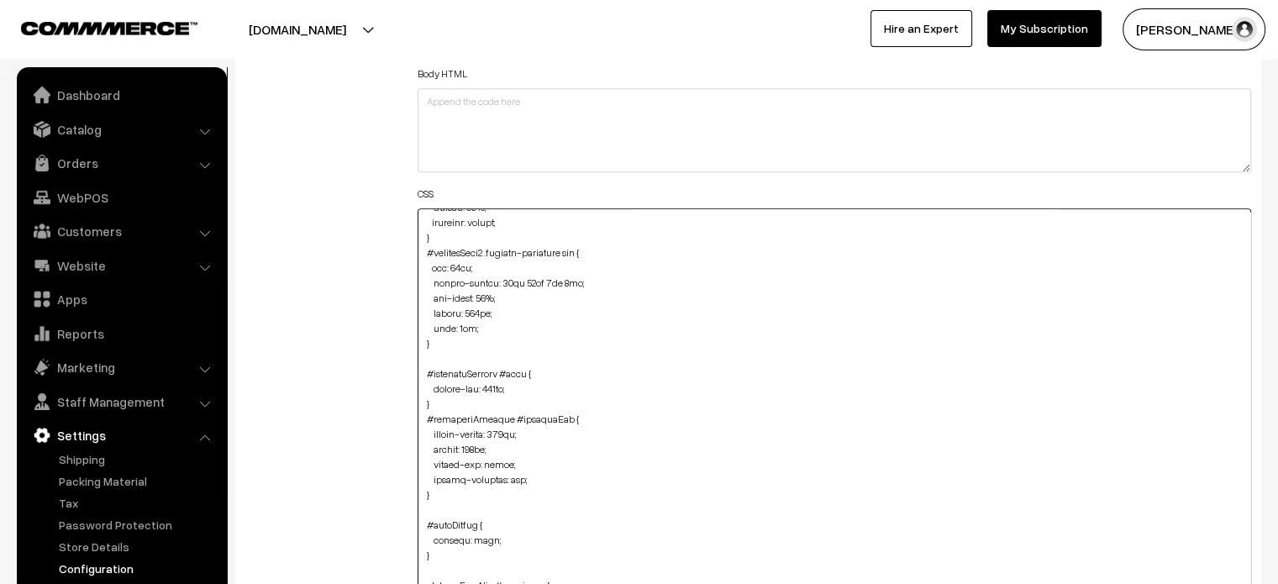
click at [435, 356] on textarea at bounding box center [835, 418] width 835 height 420
paste textarea ".product-type-5-component #image { padding: 0px; width: 660px; border: none; ma…"
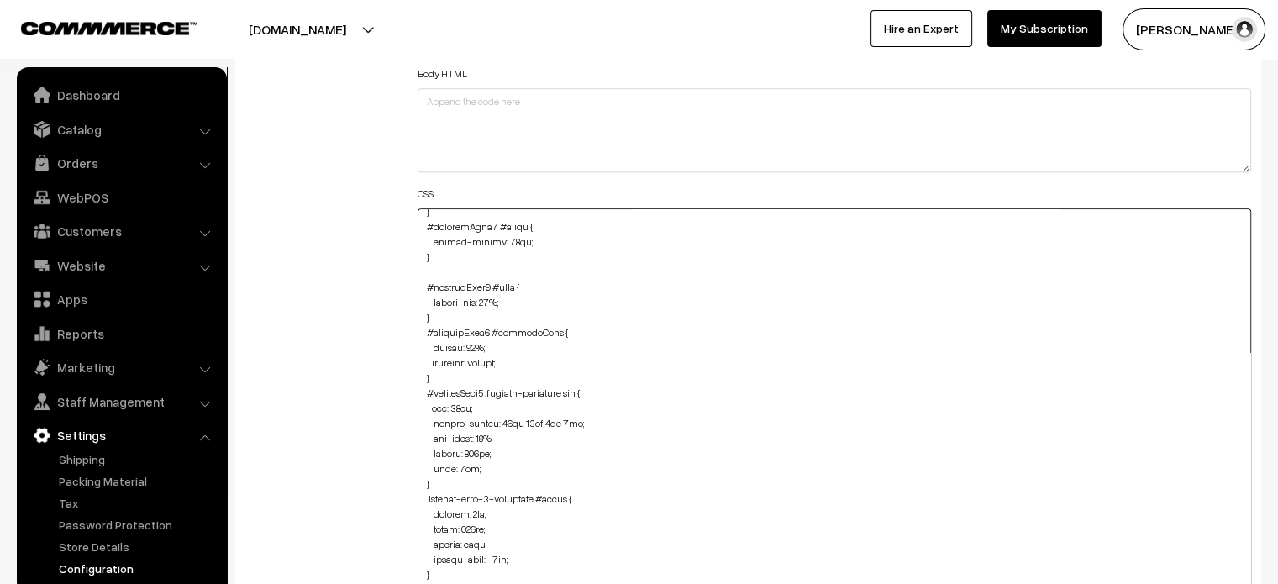
scroll to position [0, 0]
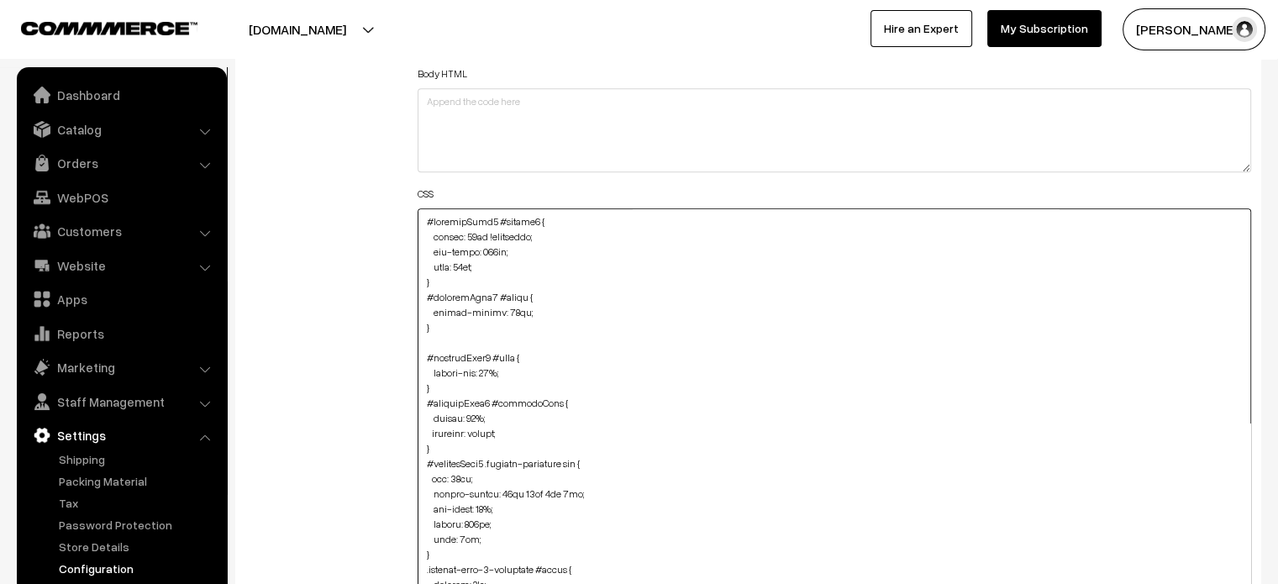
drag, startPoint x: 433, startPoint y: 373, endPoint x: 404, endPoint y: 211, distance: 164.7
click at [405, 211] on div "Header HTML Body HTML CSS CSS from Theme JAVASCRIPT" at bounding box center [835, 410] width 860 height 937
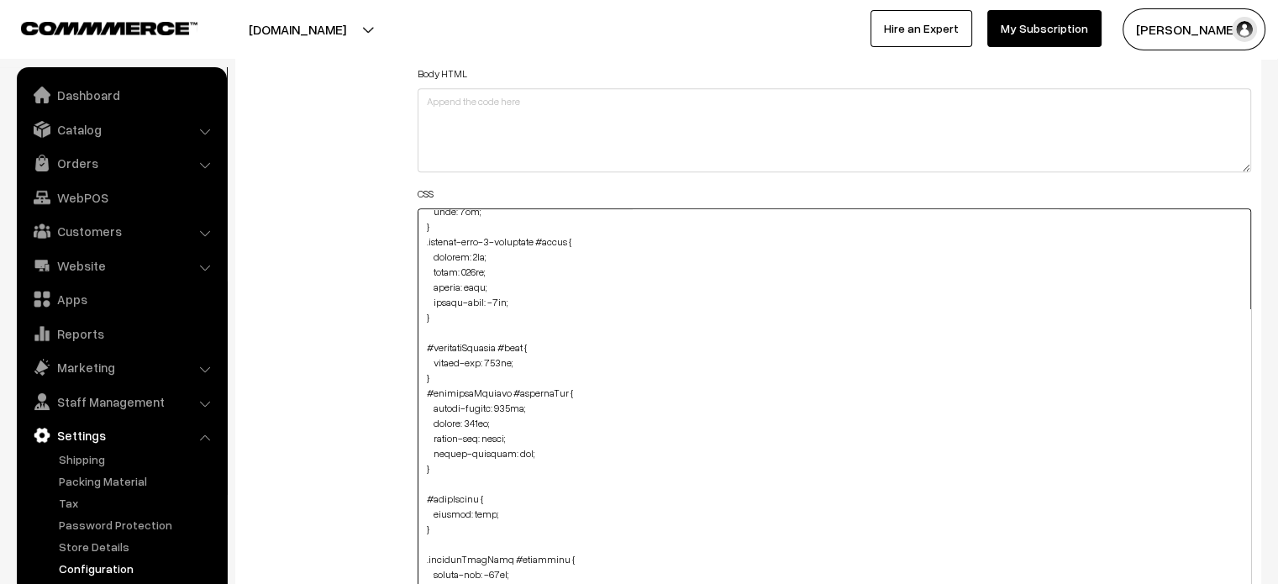
scroll to position [329, 0]
click at [421, 238] on textarea at bounding box center [835, 418] width 835 height 420
drag, startPoint x: 421, startPoint y: 238, endPoint x: 445, endPoint y: 324, distance: 89.7
click at [445, 324] on textarea at bounding box center [835, 418] width 835 height 420
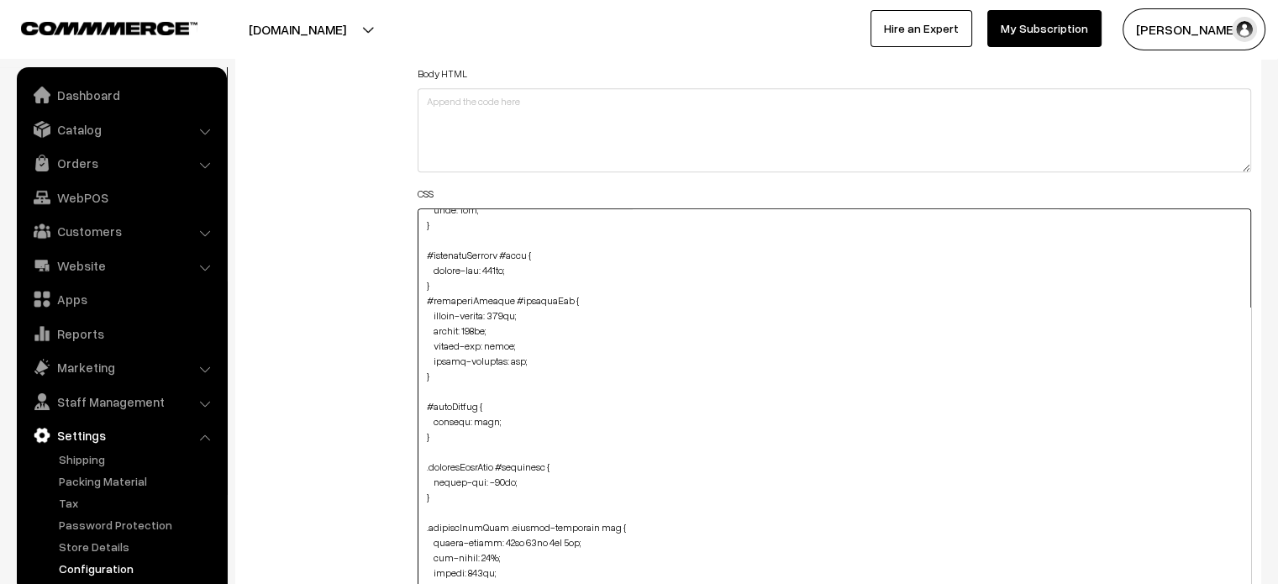
click at [434, 393] on textarea at bounding box center [835, 418] width 835 height 420
paste textarea ".product-type-5-component #image { padding: 0px; width: 660px; border: none; ma…"
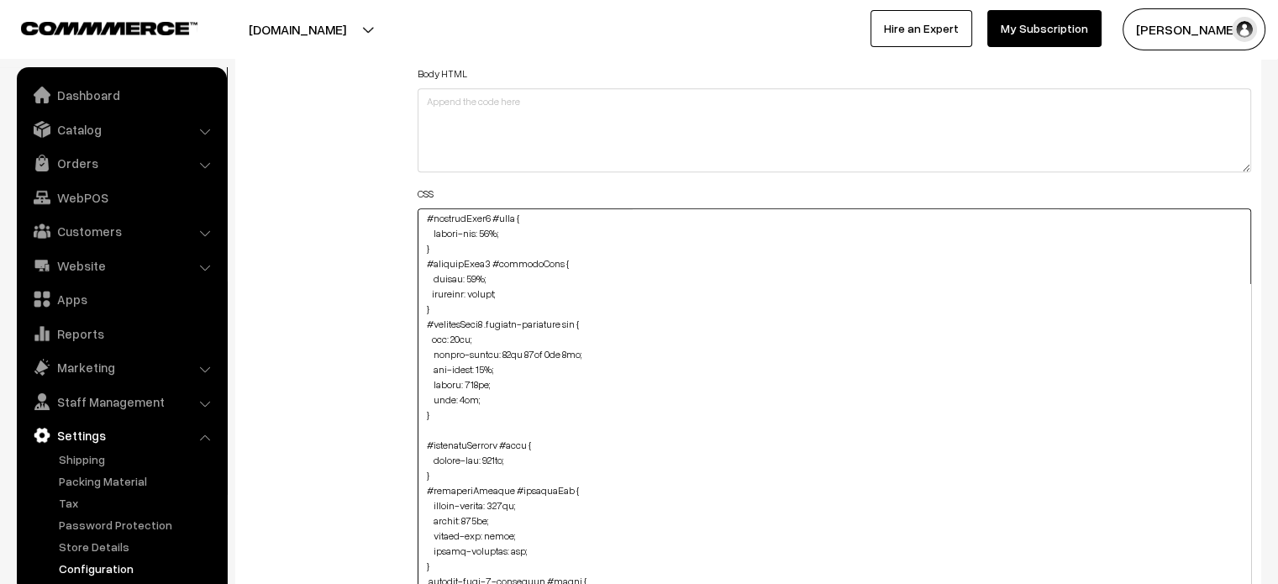
scroll to position [0, 0]
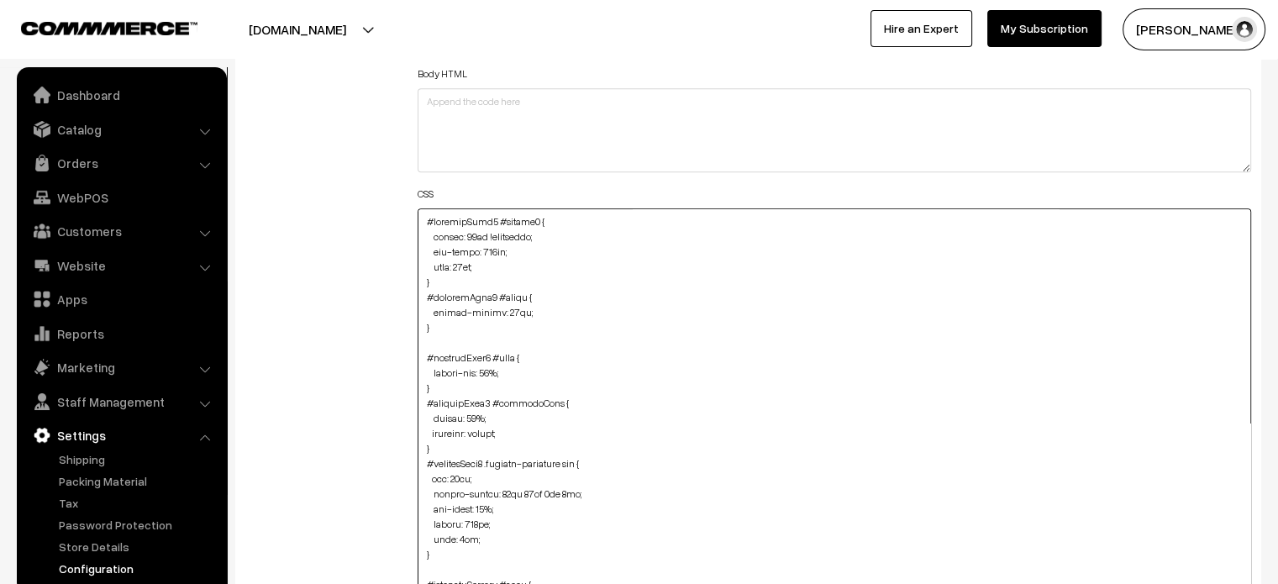
drag, startPoint x: 437, startPoint y: 419, endPoint x: 420, endPoint y: 181, distance: 238.5
click at [420, 182] on div "CSS" at bounding box center [835, 405] width 835 height 446
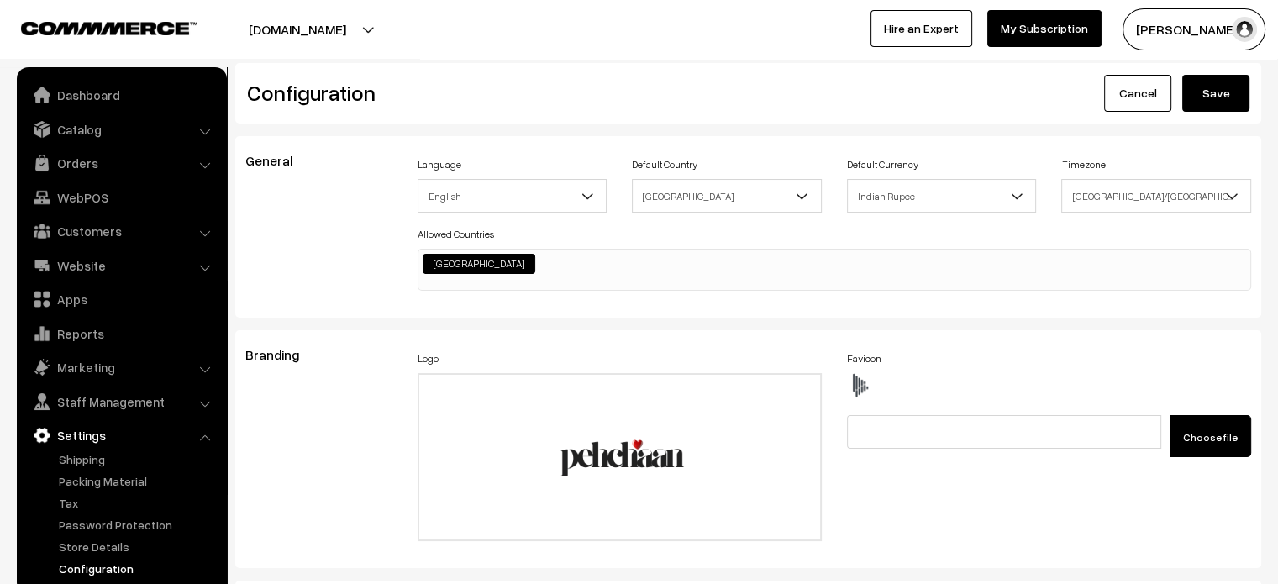
type textarea "#categorySection #name { margin-top: 158px; } #categorySection #productImg { bo…"
click at [1201, 93] on button "Save" at bounding box center [1216, 93] width 67 height 37
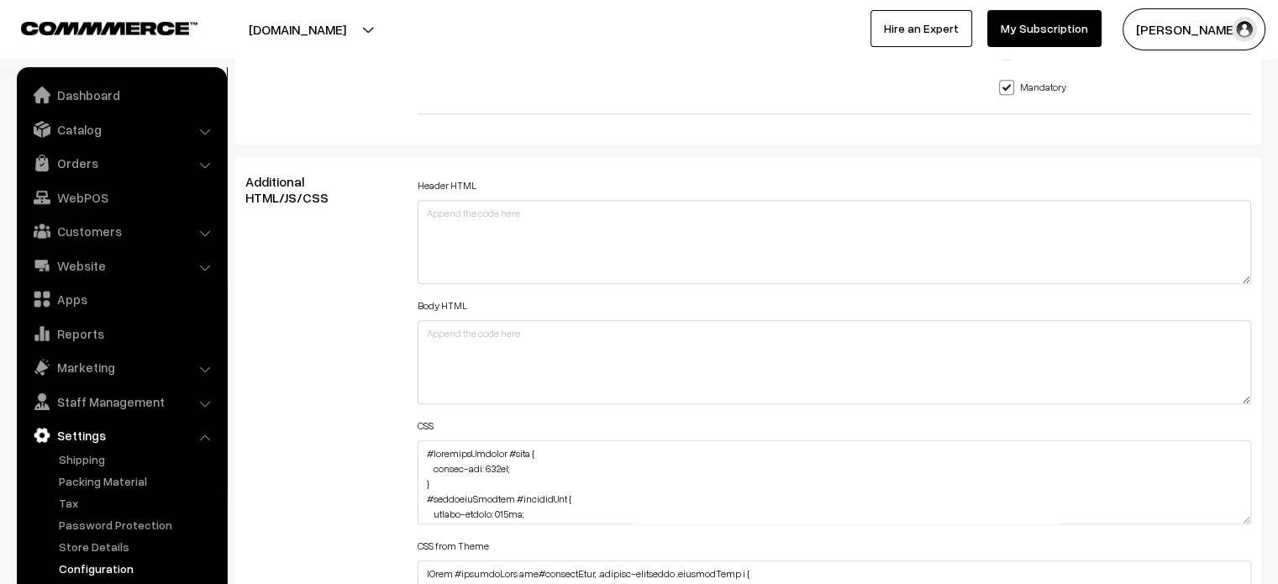
scroll to position [1824, 0]
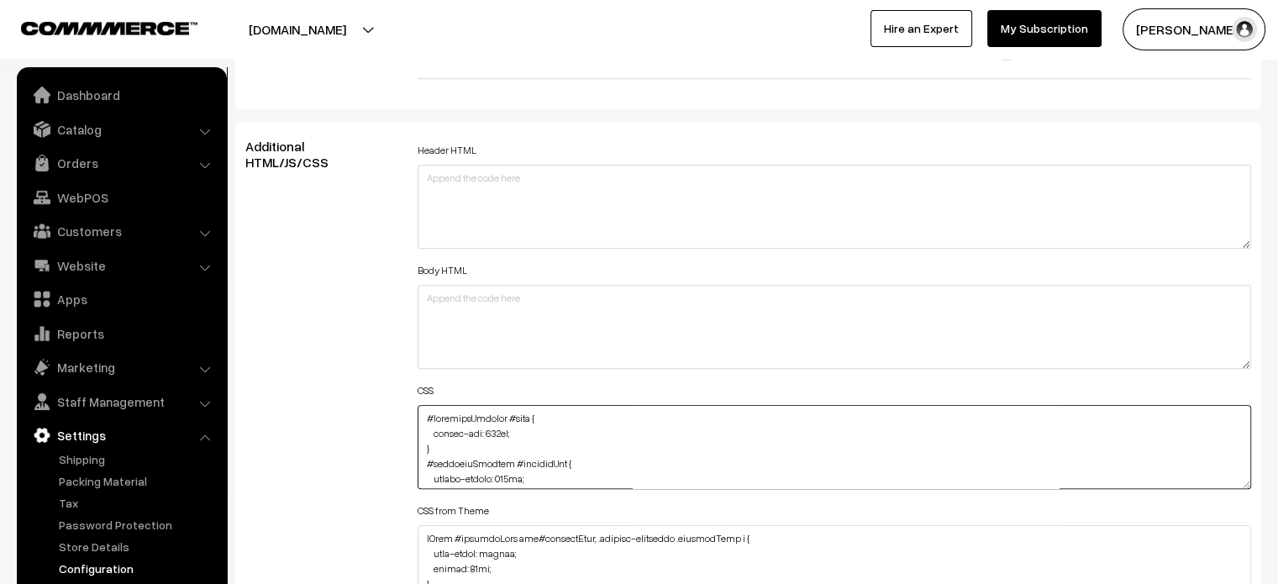
click at [422, 418] on textarea at bounding box center [835, 447] width 835 height 84
paste textarea "#ProductType5 .product-animation img { border-radius: 48px 48px 0px 0px; max-wi…"
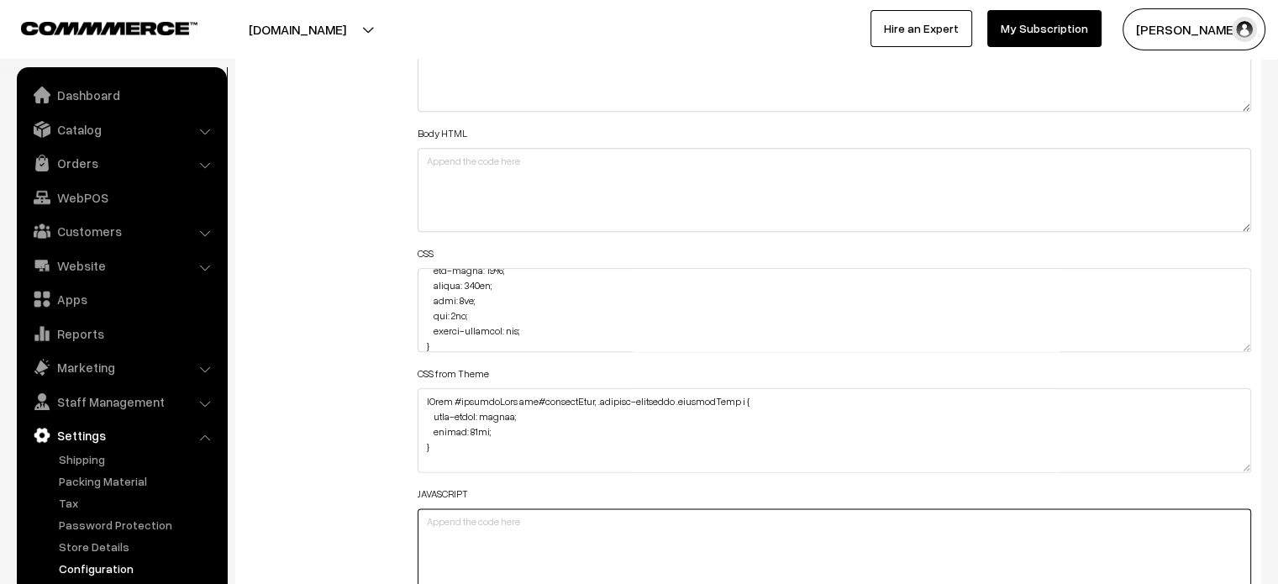
scroll to position [0, 0]
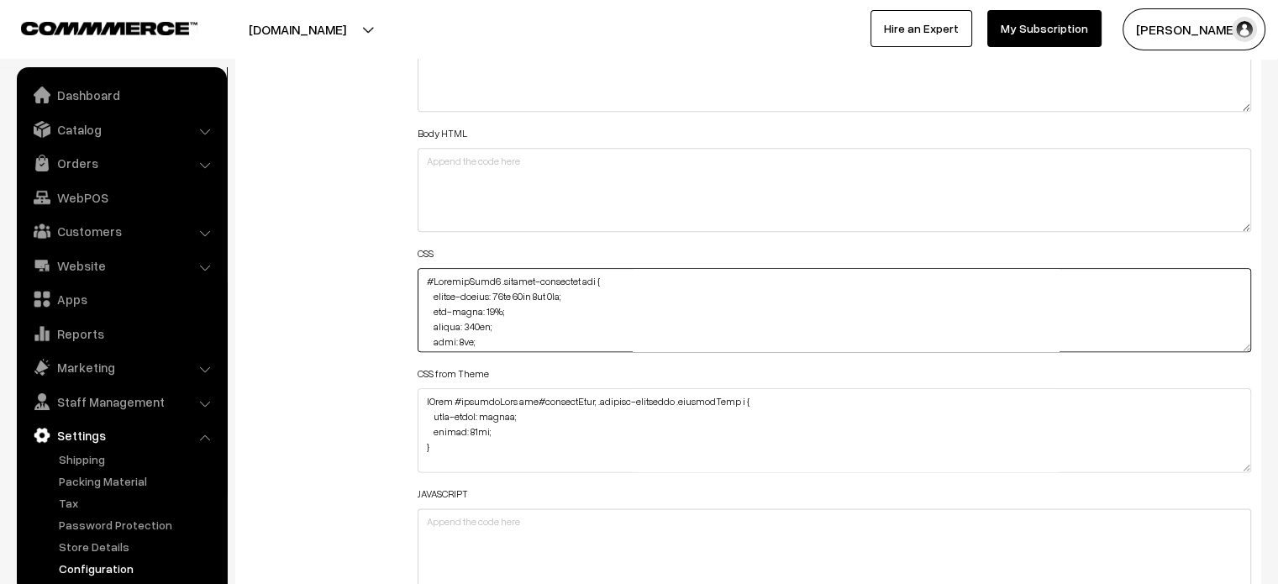
click at [423, 277] on textarea at bounding box center [835, 310] width 835 height 84
paste textarea "#ProductType5 #button2 { margin-top: 140px; max-width: 303px; left: 14px; }"
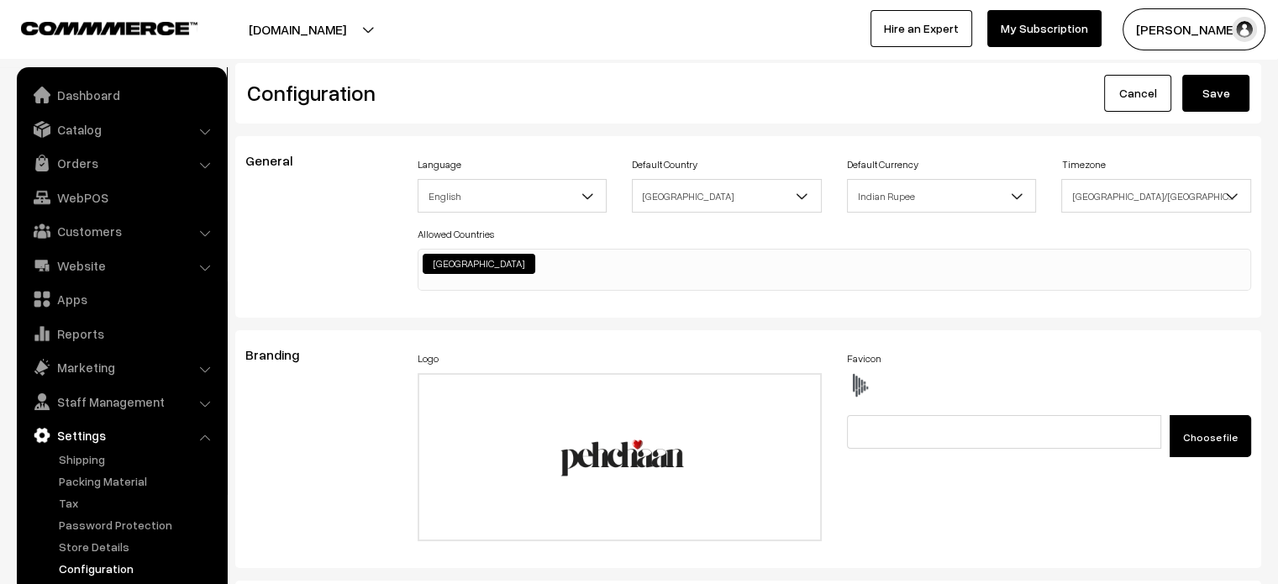
type textarea "#ProductType5 #button2 { margin-top: 140px; max-width: 303px; left: 14px; } #Pr…"
click at [1220, 103] on button "Save" at bounding box center [1216, 93] width 67 height 37
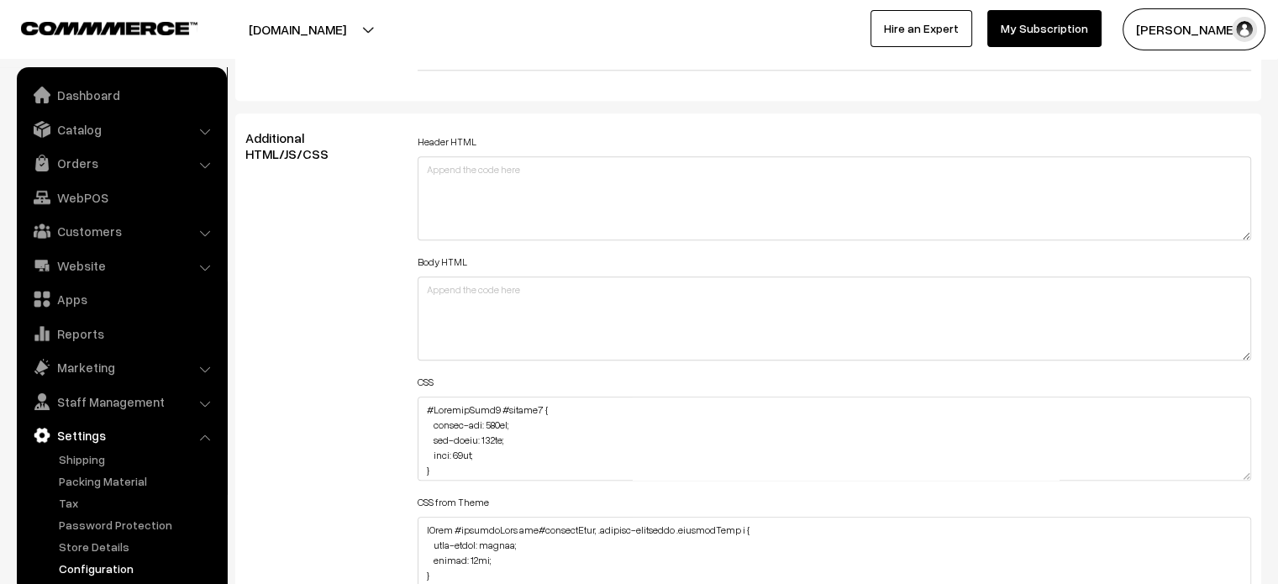
scroll to position [1836, 0]
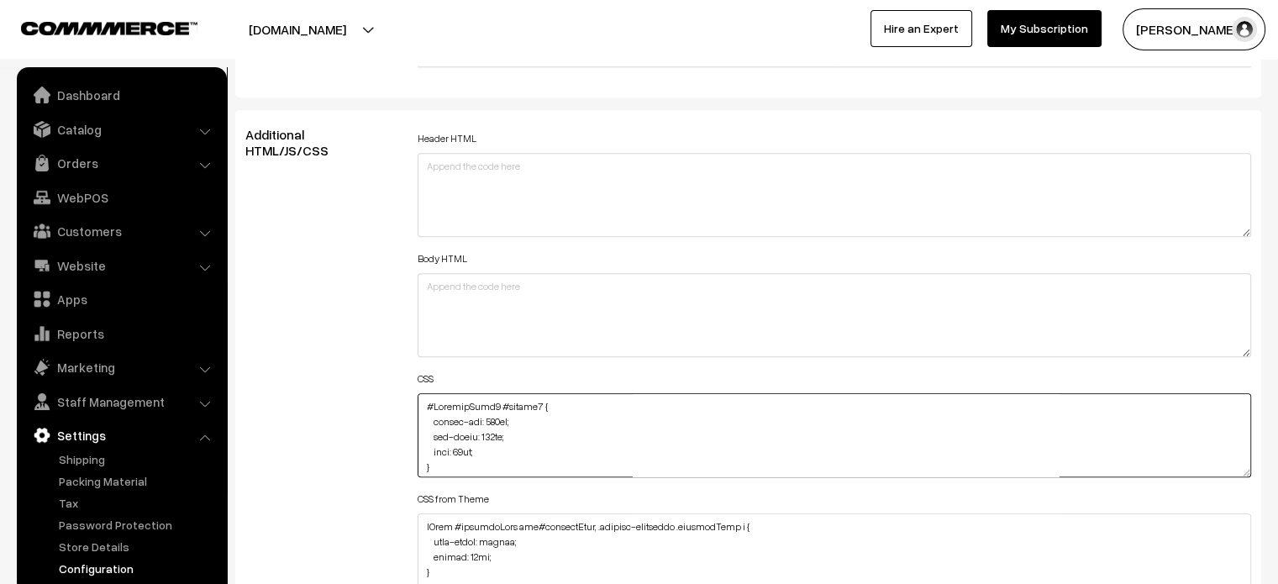
click at [424, 408] on textarea at bounding box center [835, 435] width 835 height 84
paste textarea "#ProductType5 #name { margin-top: 120px; bottom: -4px; }"
click at [498, 419] on textarea at bounding box center [835, 435] width 835 height 84
click at [493, 417] on textarea at bounding box center [835, 435] width 835 height 84
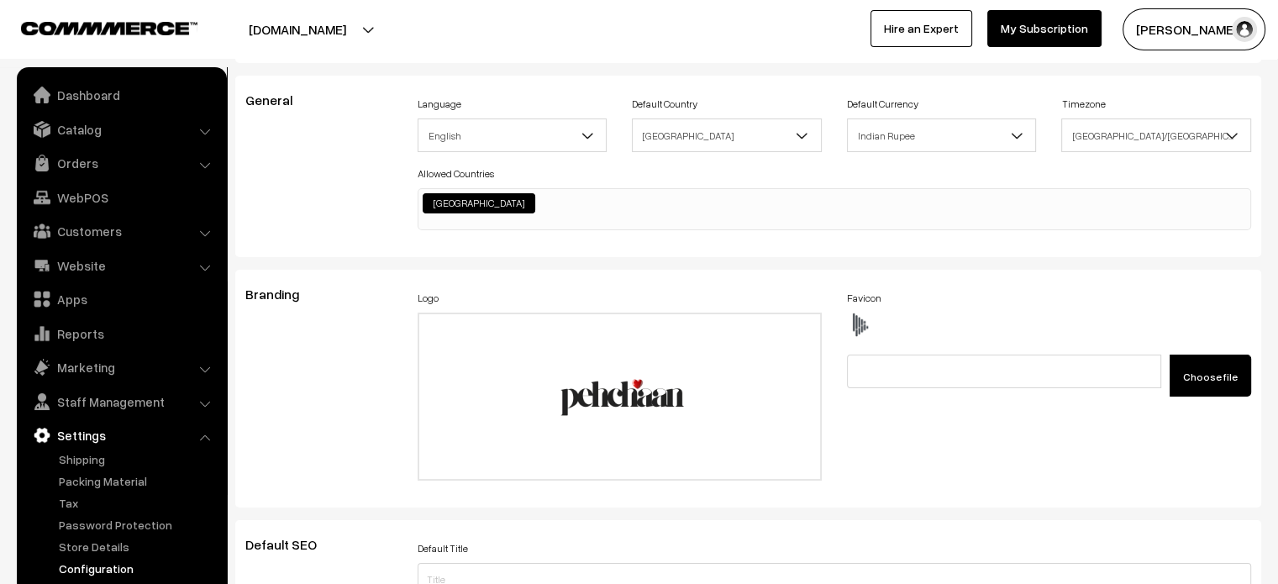
scroll to position [0, 0]
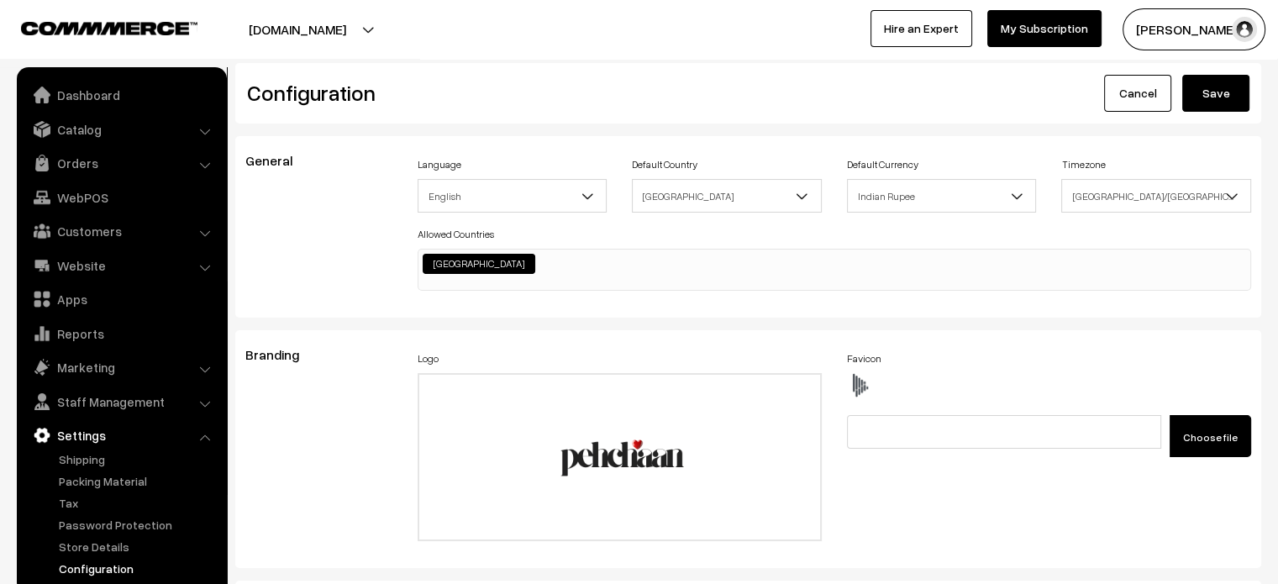
type textarea "#ProductType5 #name { margin-top: 120px; bottom: -4px; } #ProductType5 #button2…"
click at [1222, 92] on button "Save" at bounding box center [1216, 93] width 67 height 37
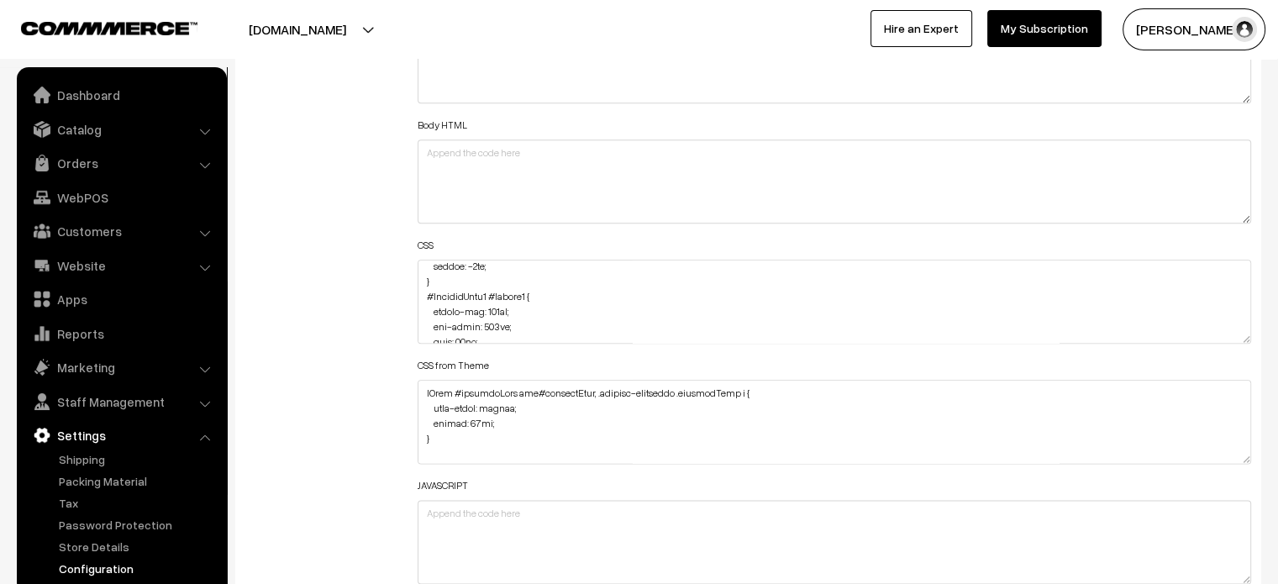
scroll to position [2087, 0]
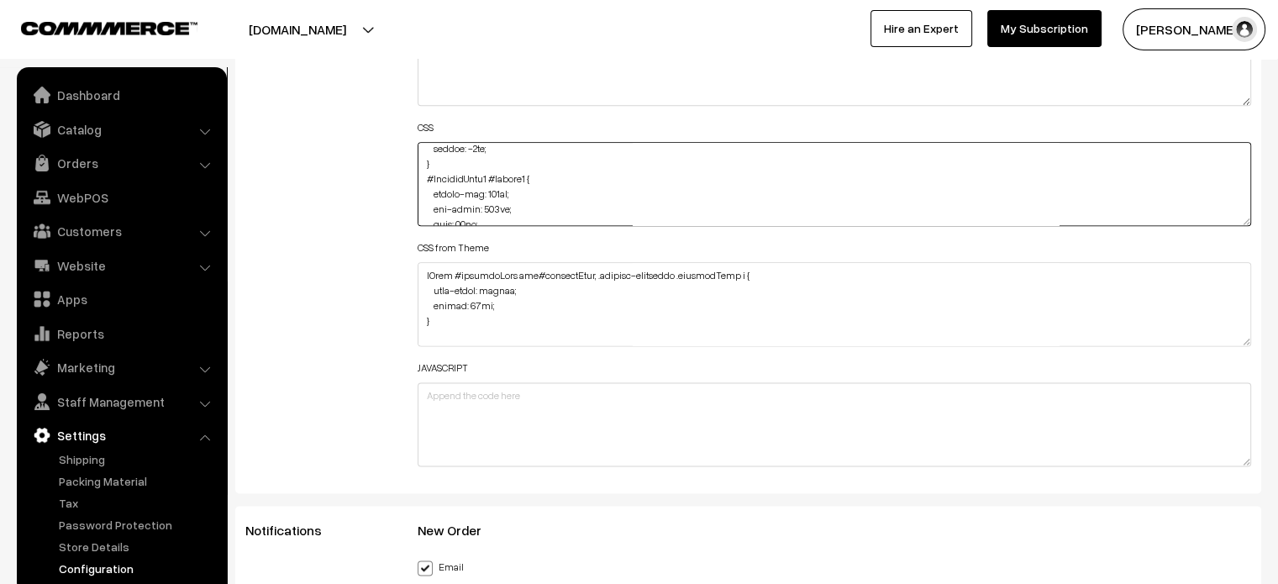
click at [490, 194] on textarea at bounding box center [835, 184] width 835 height 84
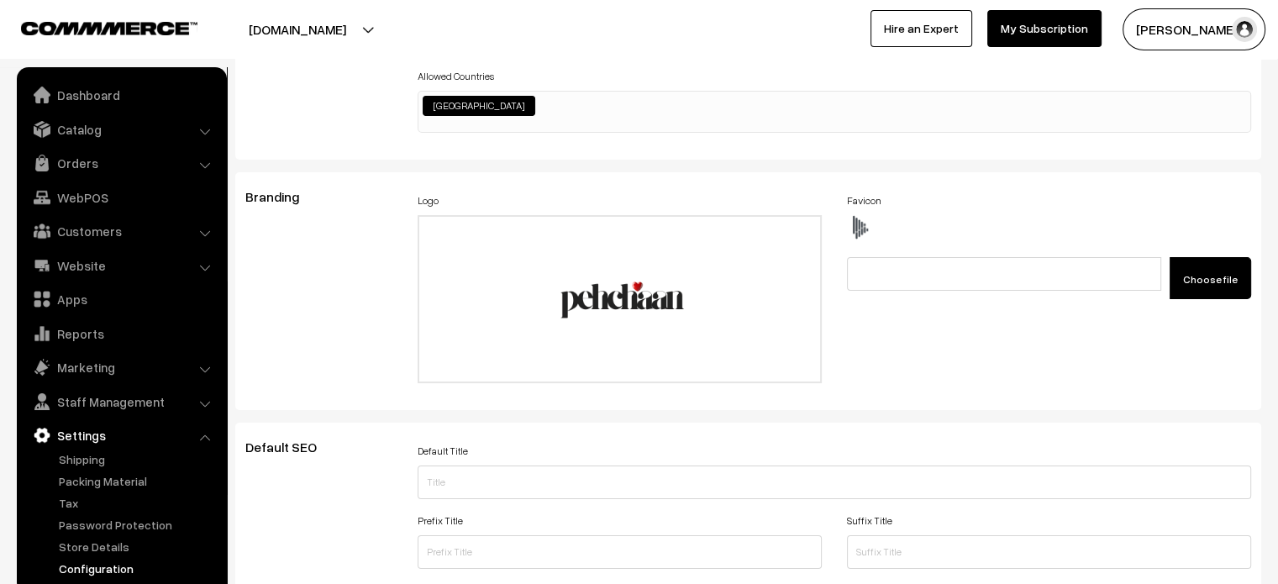
scroll to position [0, 0]
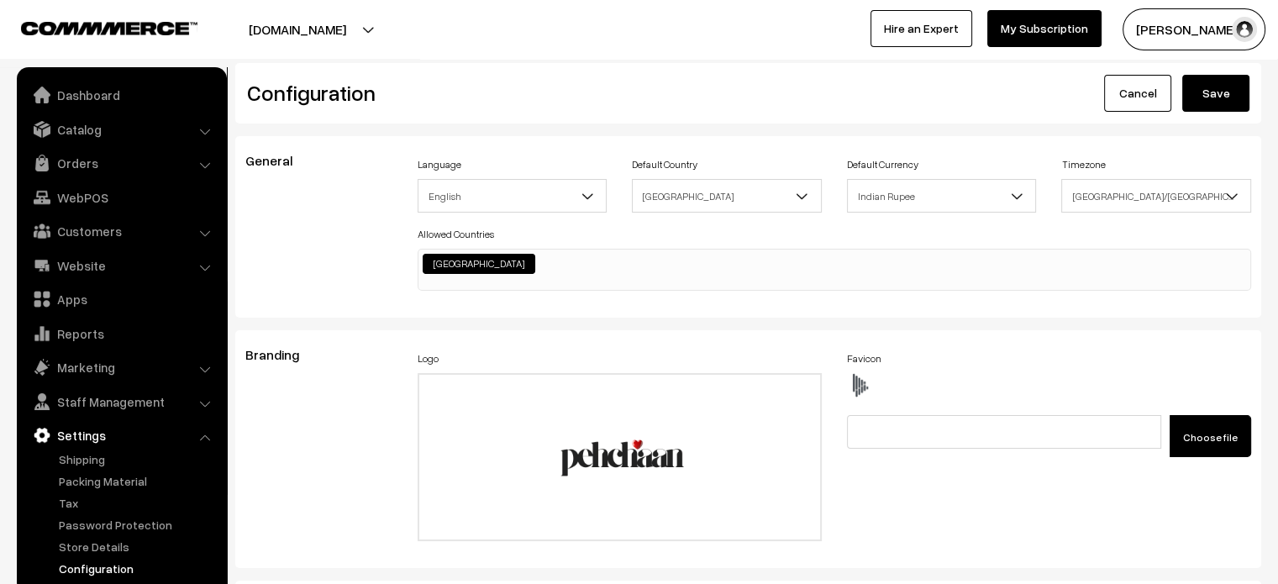
type textarea "#ProductType5 #name { margin-top: 120px; bottom: -4px; } #ProductType5 #button2…"
click at [1220, 93] on button "Save" at bounding box center [1216, 93] width 67 height 37
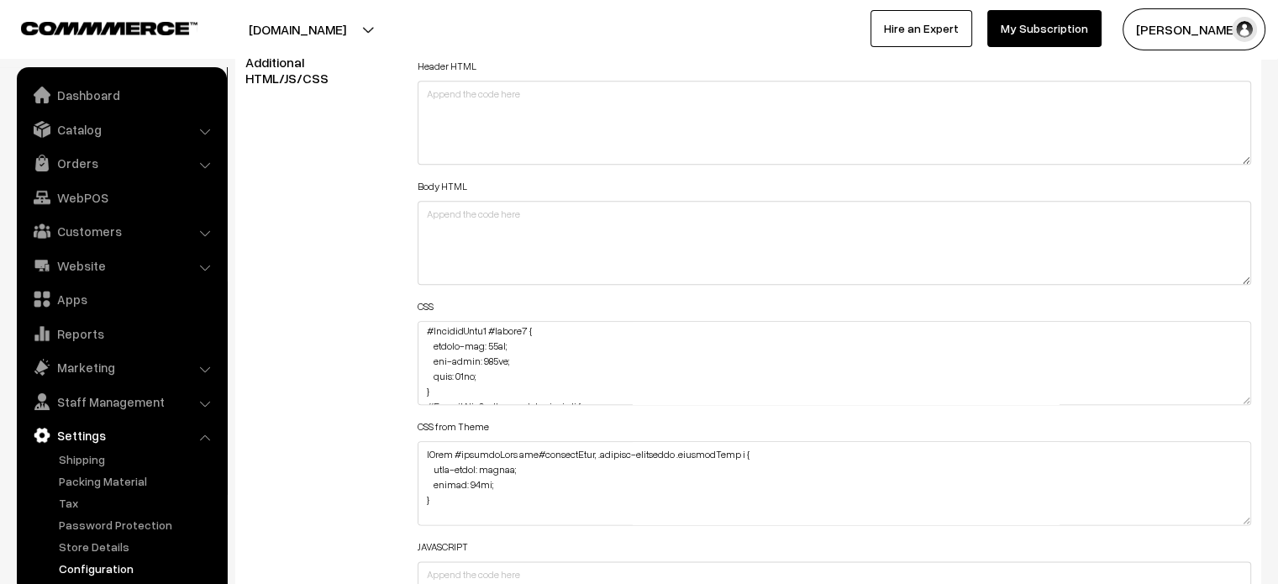
scroll to position [64, 0]
click at [492, 337] on textarea at bounding box center [835, 363] width 835 height 84
click at [469, 344] on textarea at bounding box center [835, 363] width 835 height 84
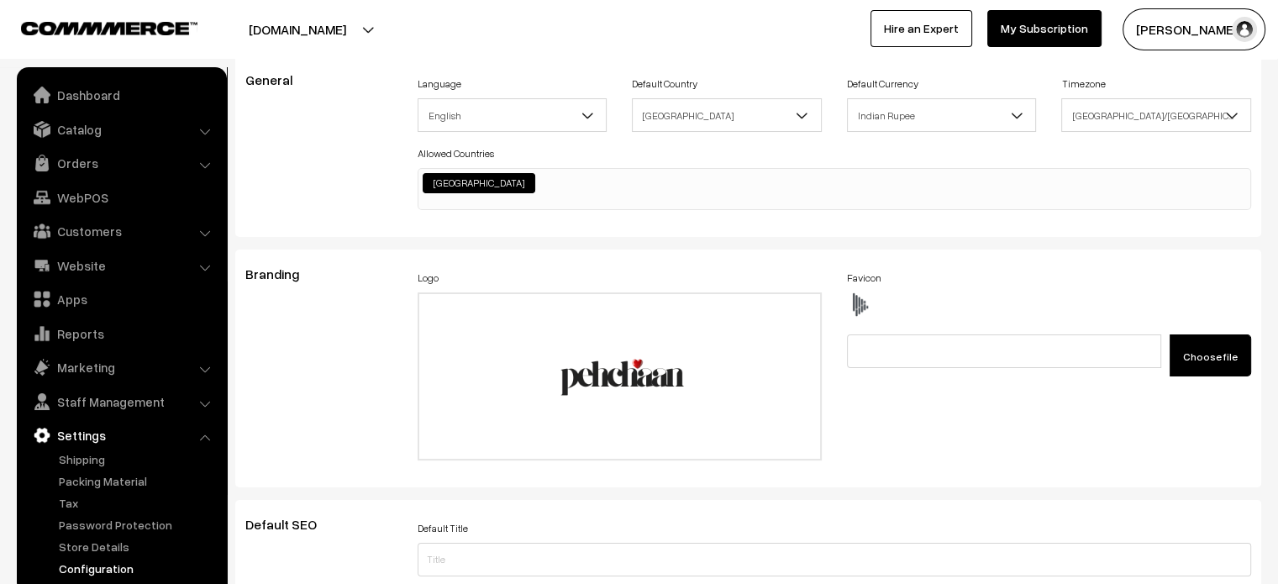
scroll to position [0, 0]
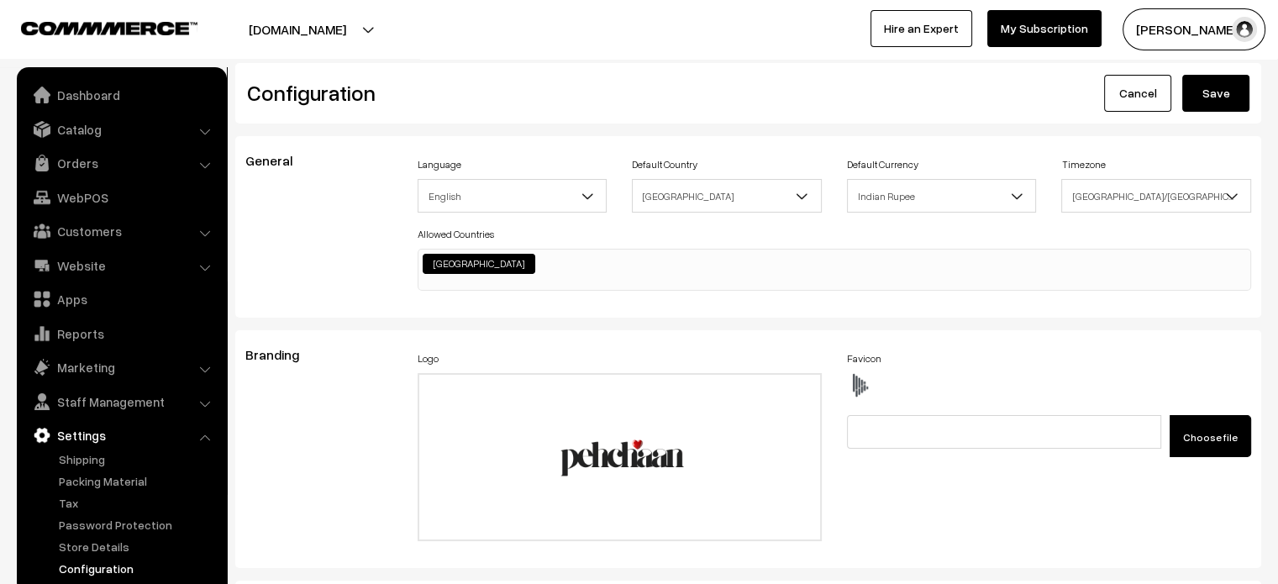
type textarea "#ProductType5 #name { margin-top: 120px; bottom: -4px; } #ProductType5 #button2…"
click at [1222, 92] on button "Save" at bounding box center [1216, 93] width 67 height 37
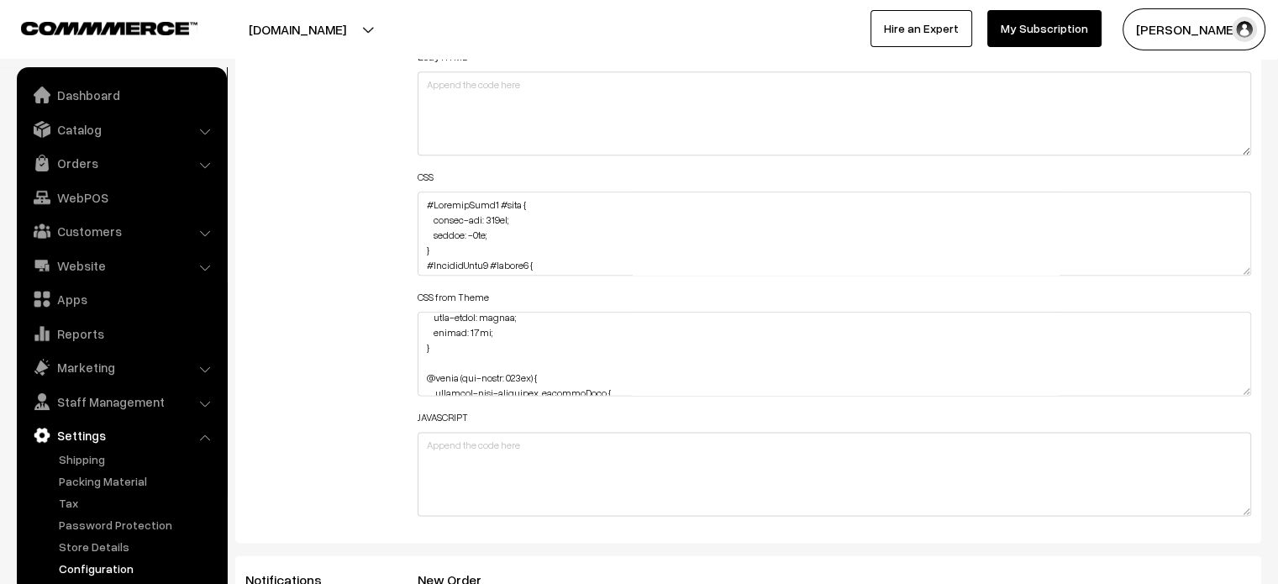
scroll to position [24, 0]
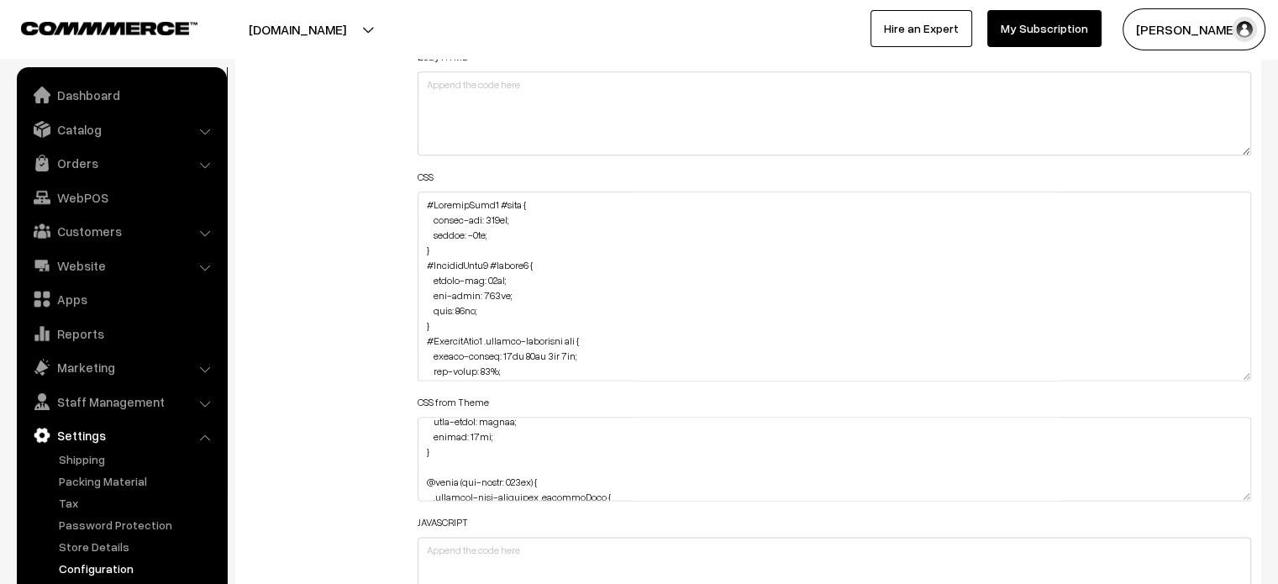
drag, startPoint x: 1249, startPoint y: 271, endPoint x: 1238, endPoint y: 507, distance: 236.4
click at [1238, 381] on textarea at bounding box center [835, 286] width 835 height 189
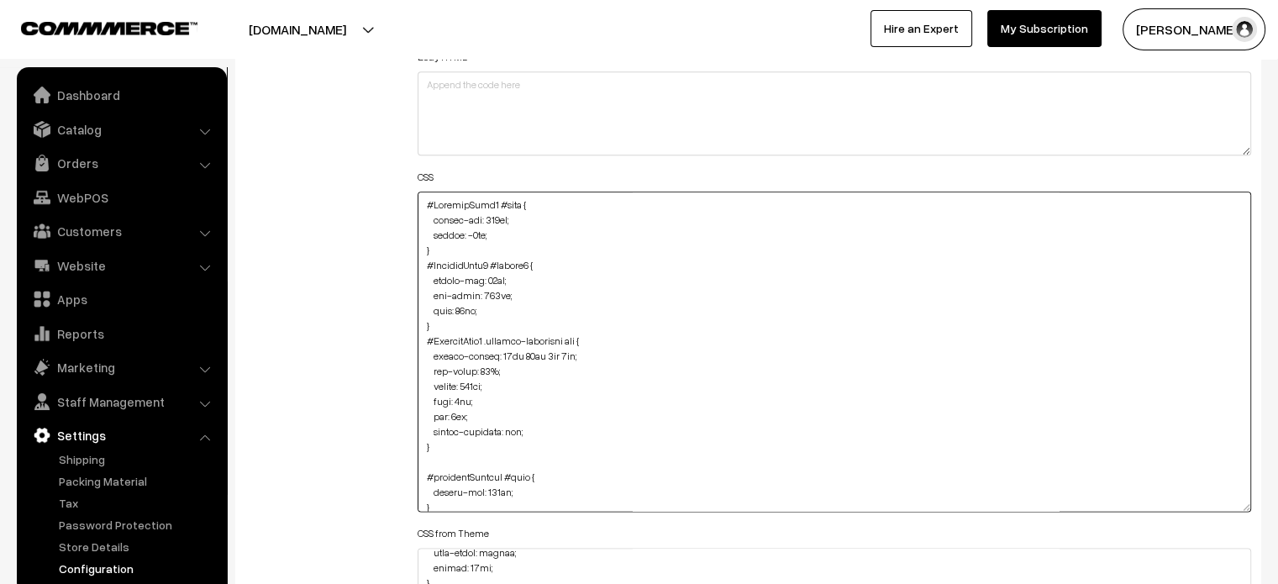
click at [498, 220] on textarea at bounding box center [835, 352] width 835 height 320
click at [479, 382] on textarea at bounding box center [835, 352] width 835 height 320
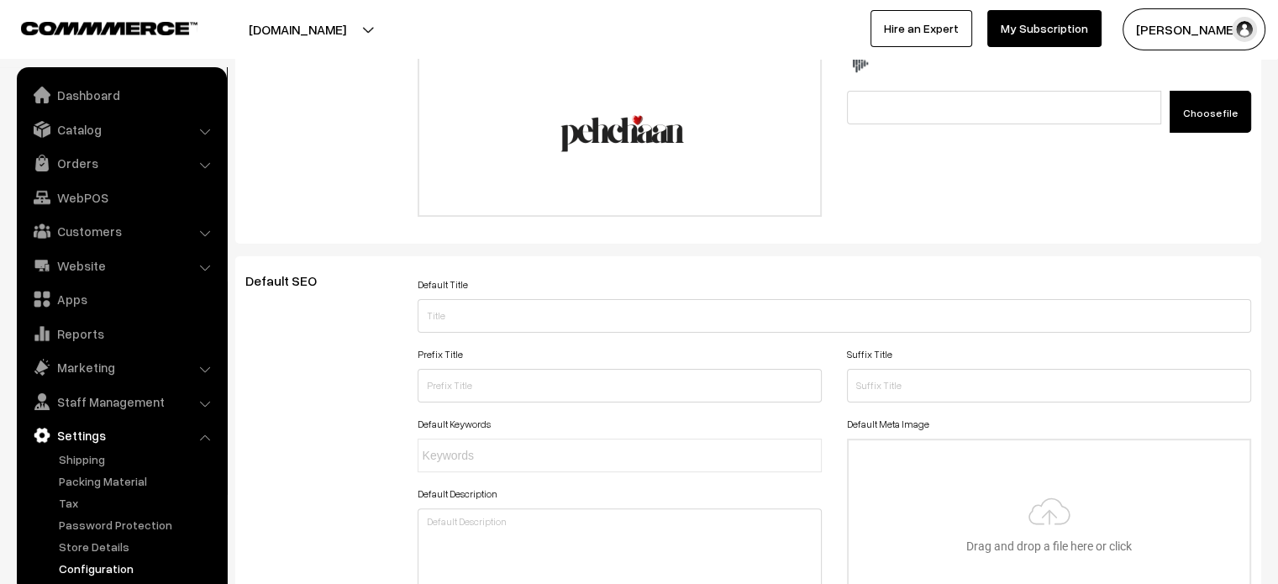
scroll to position [0, 0]
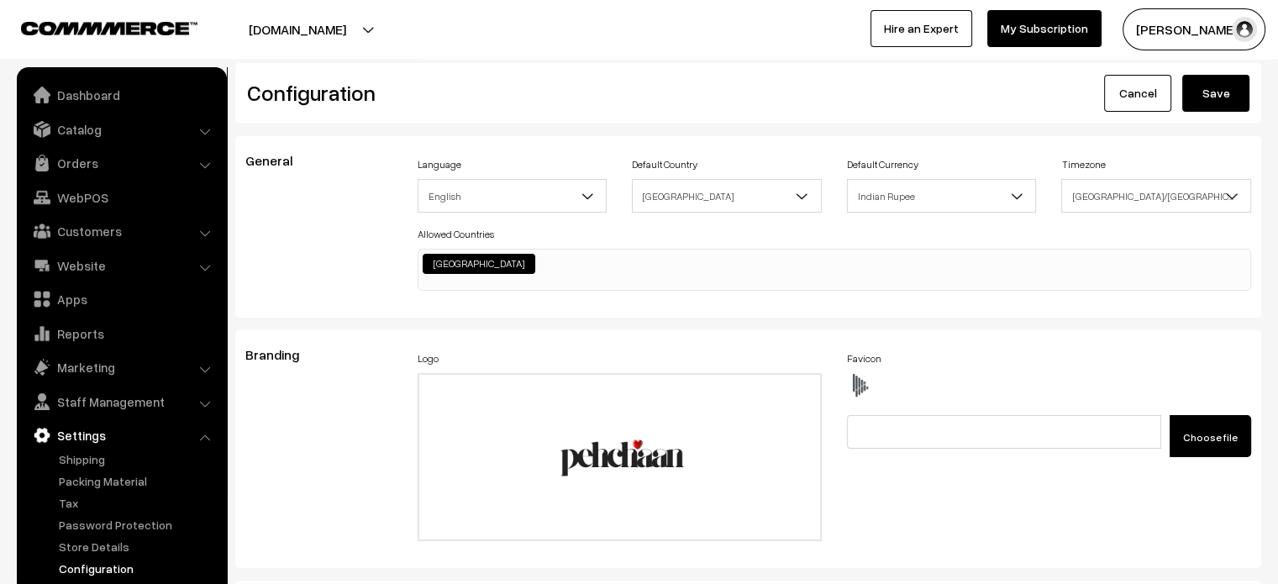
type textarea "#ProductType5 #name { margin-top: 140px; bottom: -4px; } #ProductType5 #button2…"
click at [1232, 83] on button "Save" at bounding box center [1216, 93] width 67 height 37
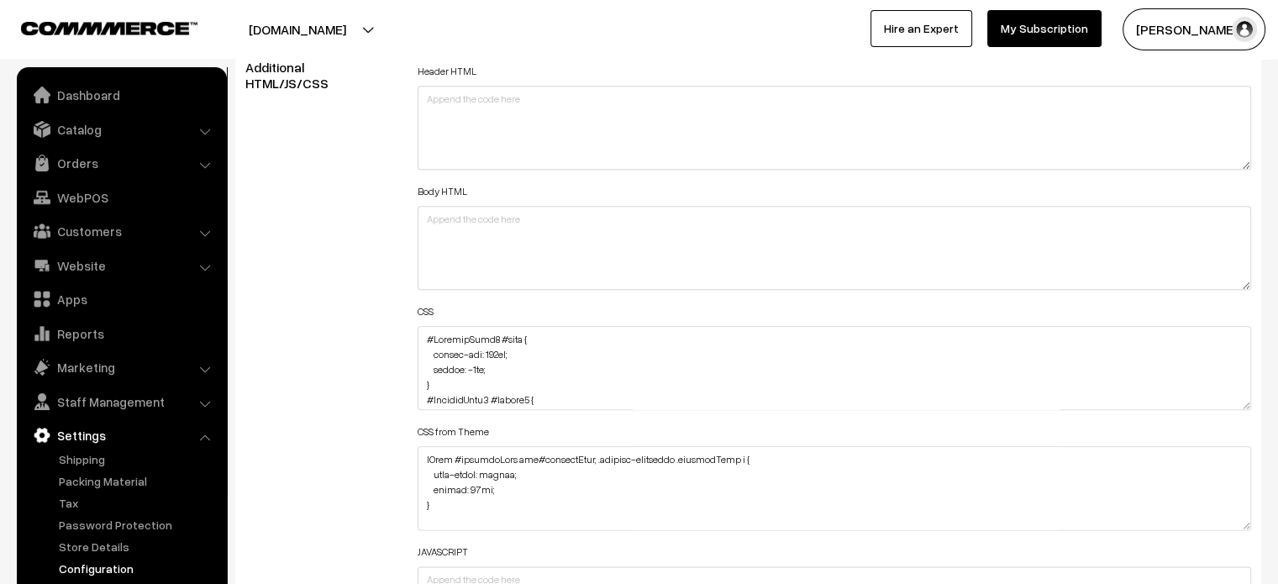
scroll to position [1905, 0]
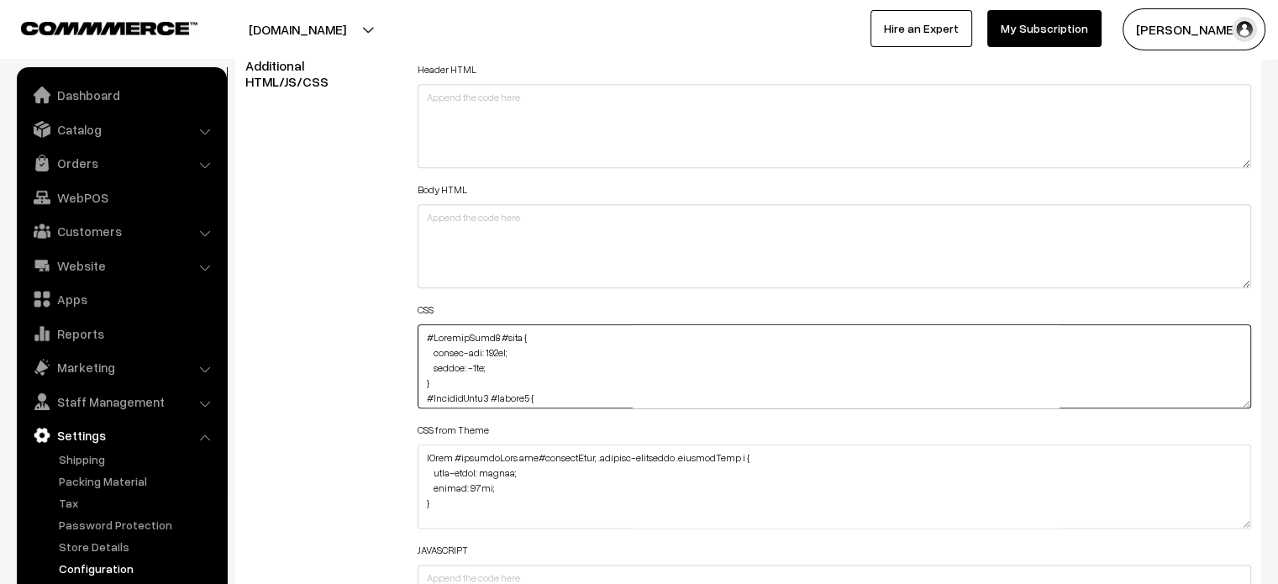
click at [491, 349] on textarea at bounding box center [835, 366] width 835 height 84
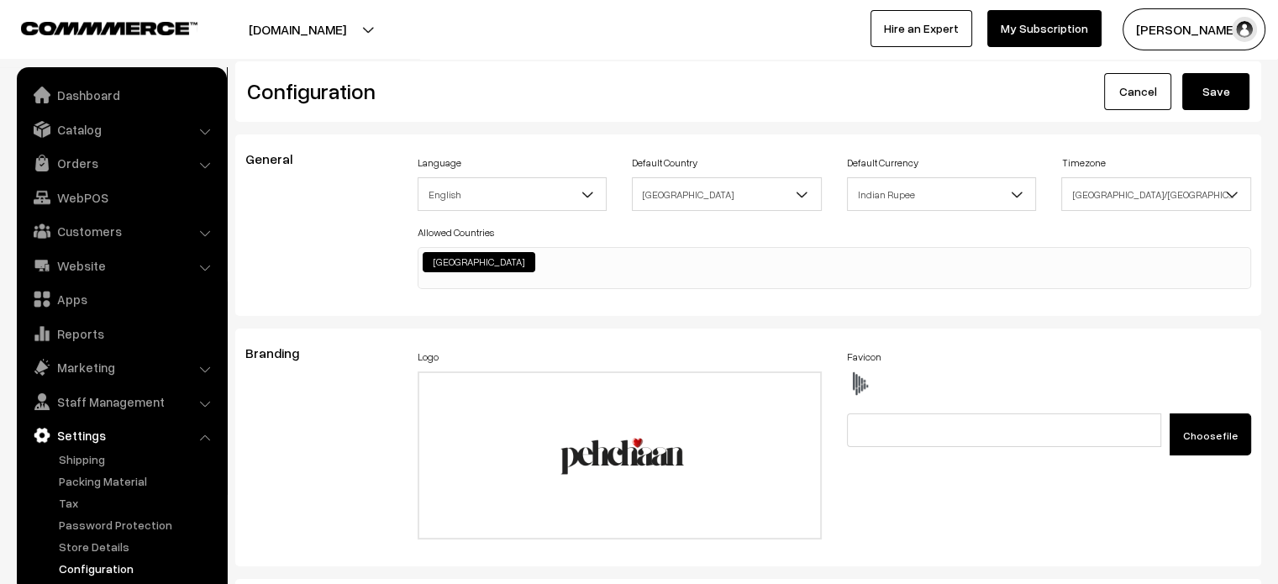
scroll to position [0, 0]
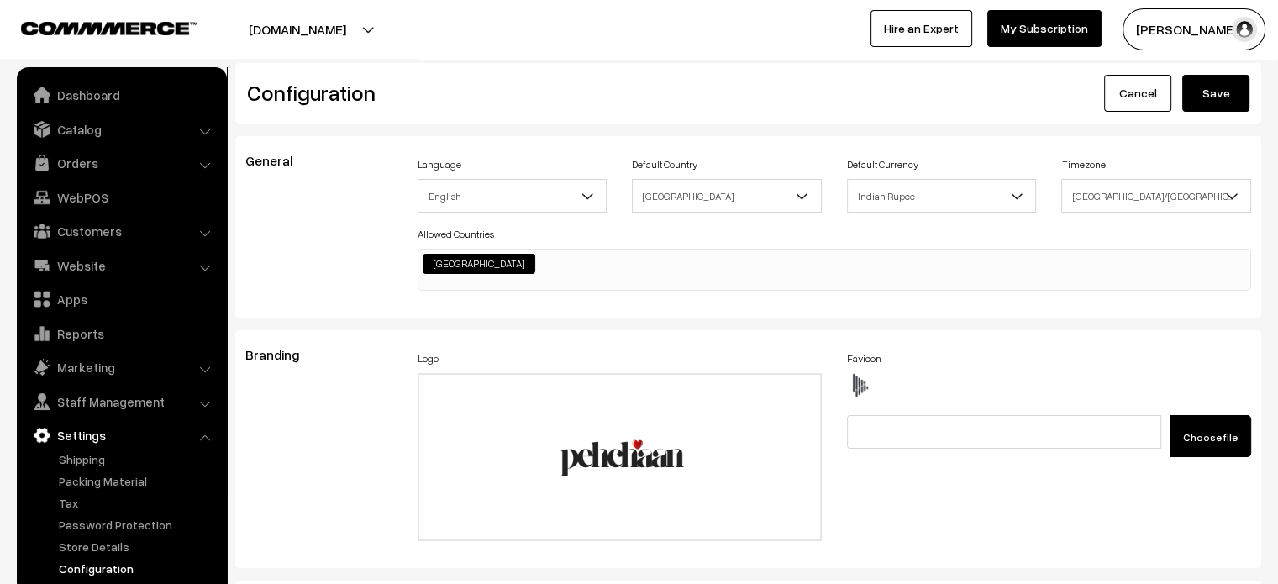
type textarea "#ProductType5 #name { margin-top: 240px; bottom: -4px; } #ProductType5 #button2…"
click at [1221, 83] on button "Save" at bounding box center [1216, 93] width 67 height 37
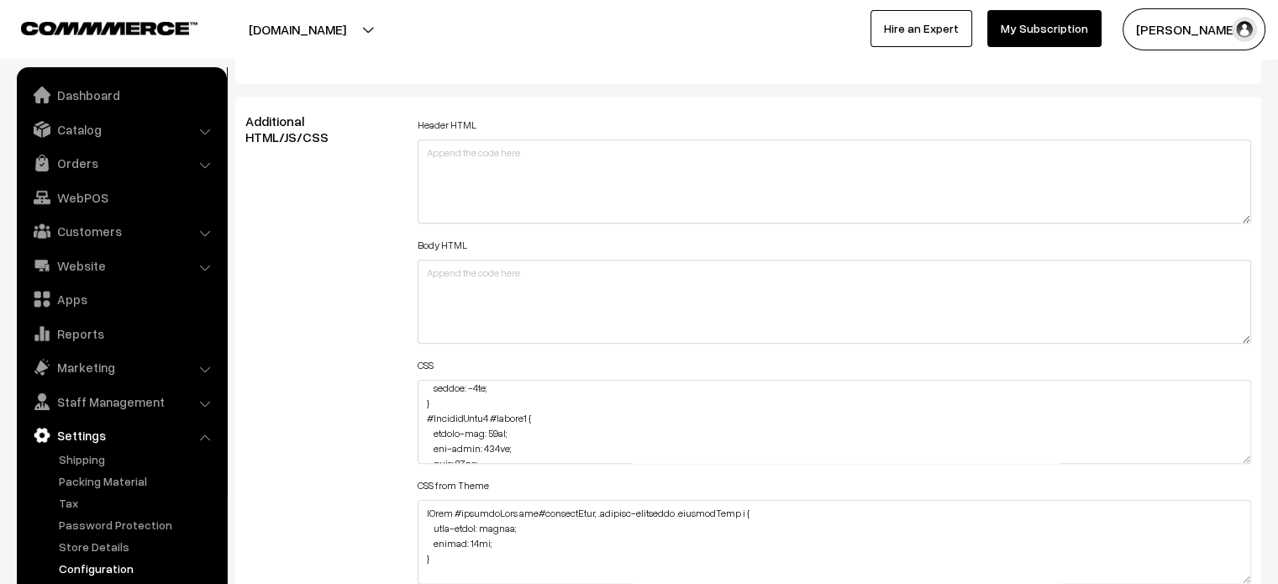
scroll to position [36, 0]
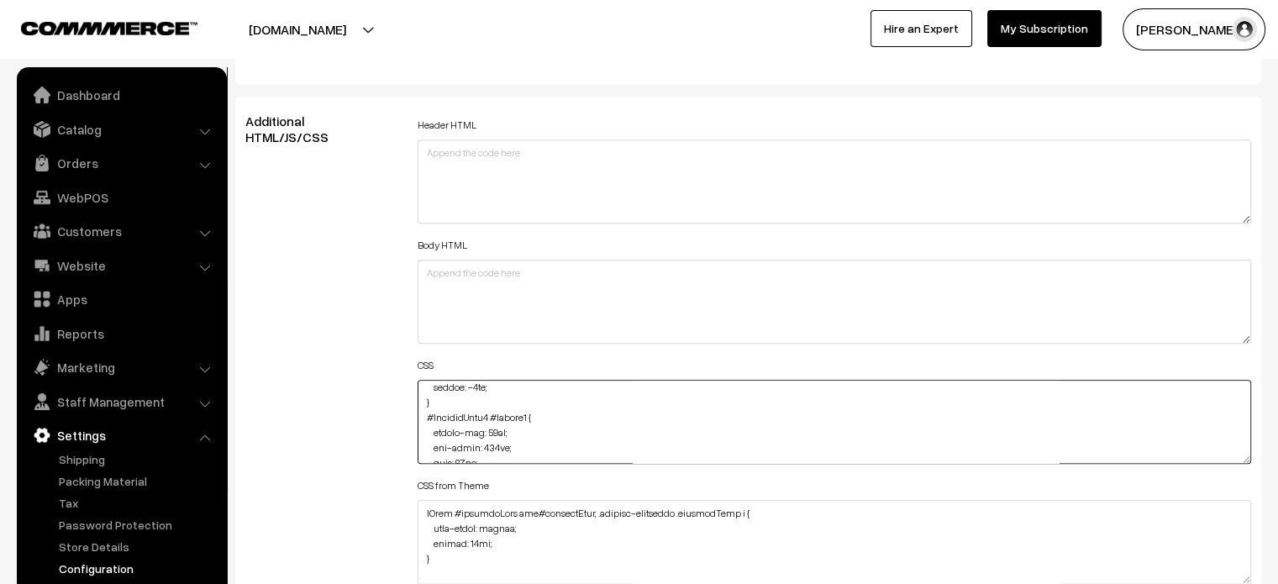
click at [488, 433] on textarea at bounding box center [835, 422] width 835 height 84
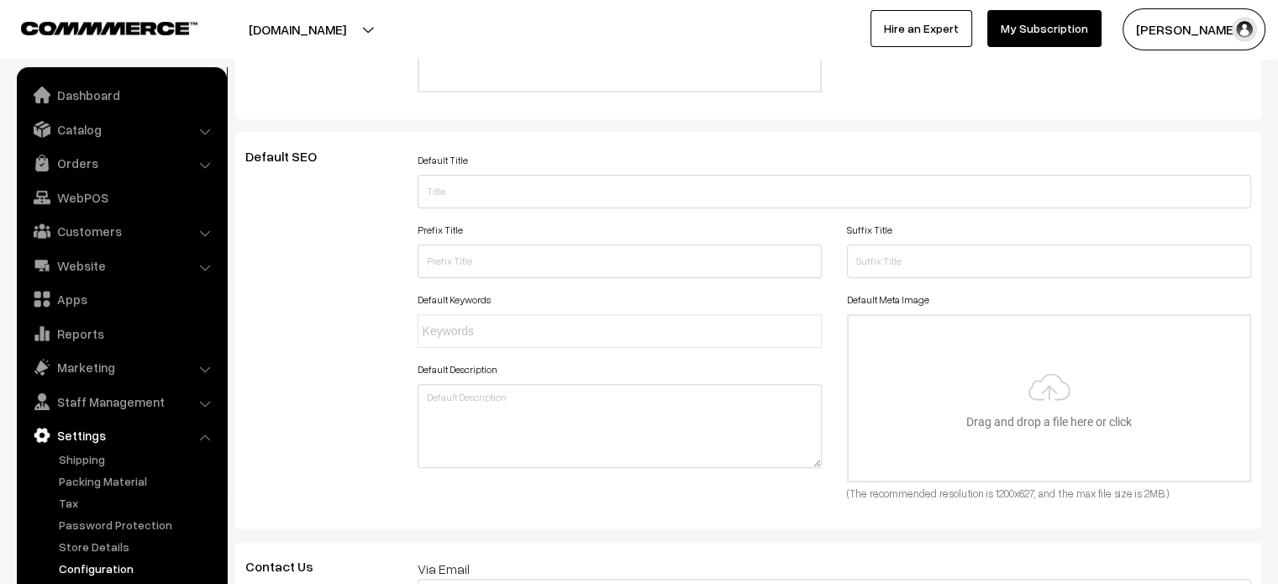
scroll to position [0, 0]
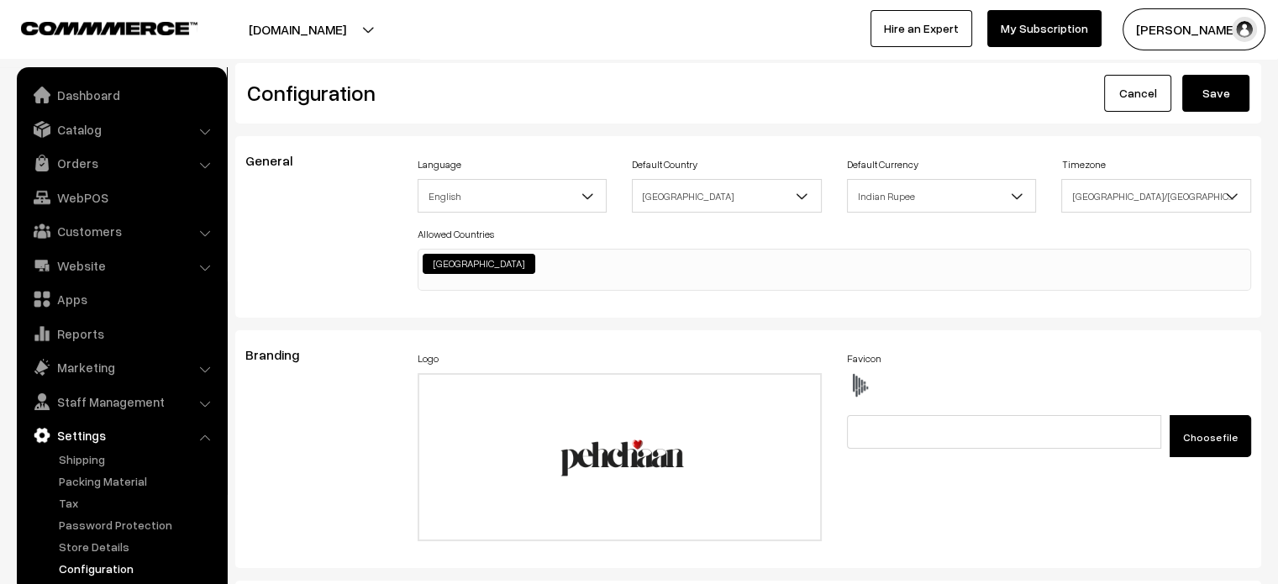
type textarea "#ProductType5 #name { margin-top: 240px; bottom: -4px; } #ProductType5 #button2…"
click at [1194, 98] on button "Save" at bounding box center [1216, 93] width 67 height 37
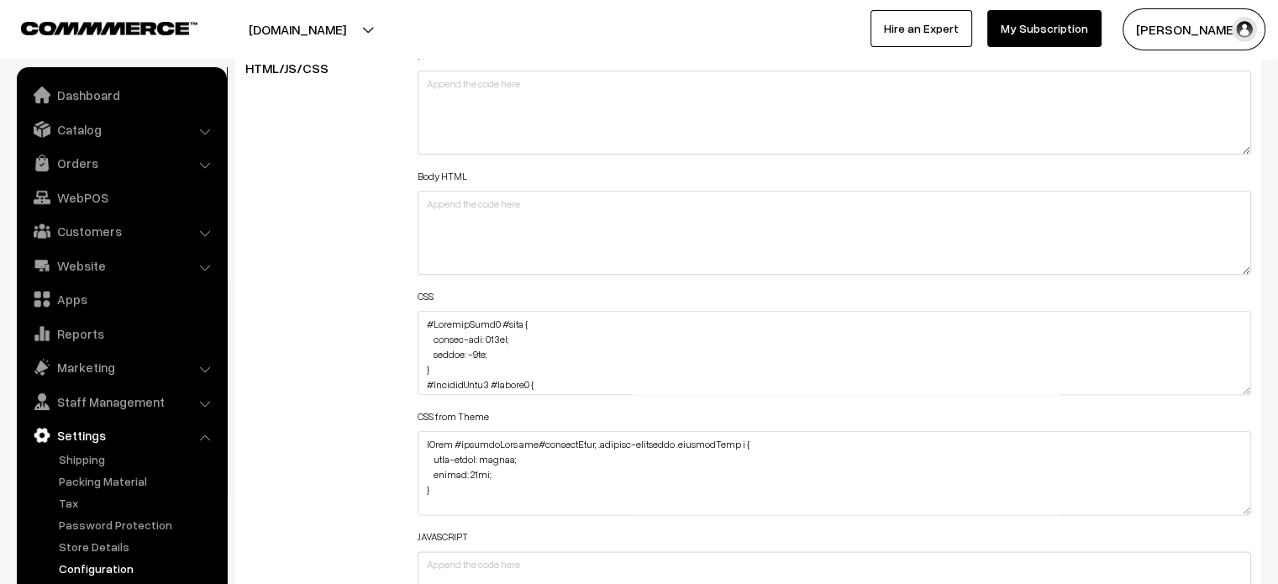
scroll to position [1919, 0]
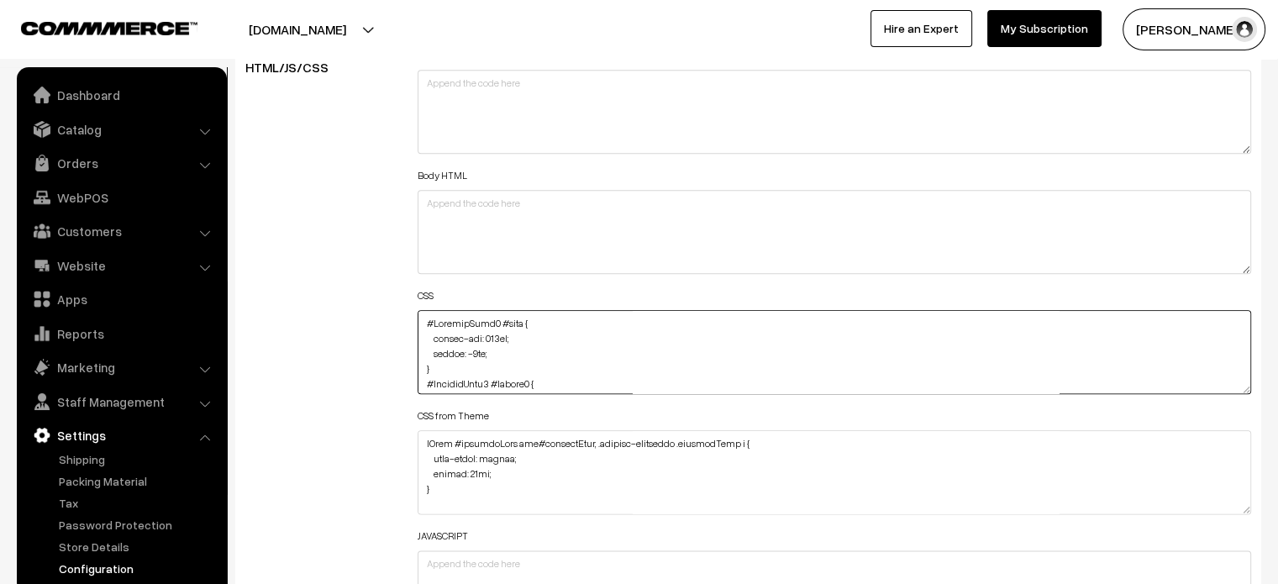
click at [423, 322] on textarea at bounding box center [835, 352] width 835 height 84
paste textarea "#ProductType5 .fade-component-container { background: transparent; }"
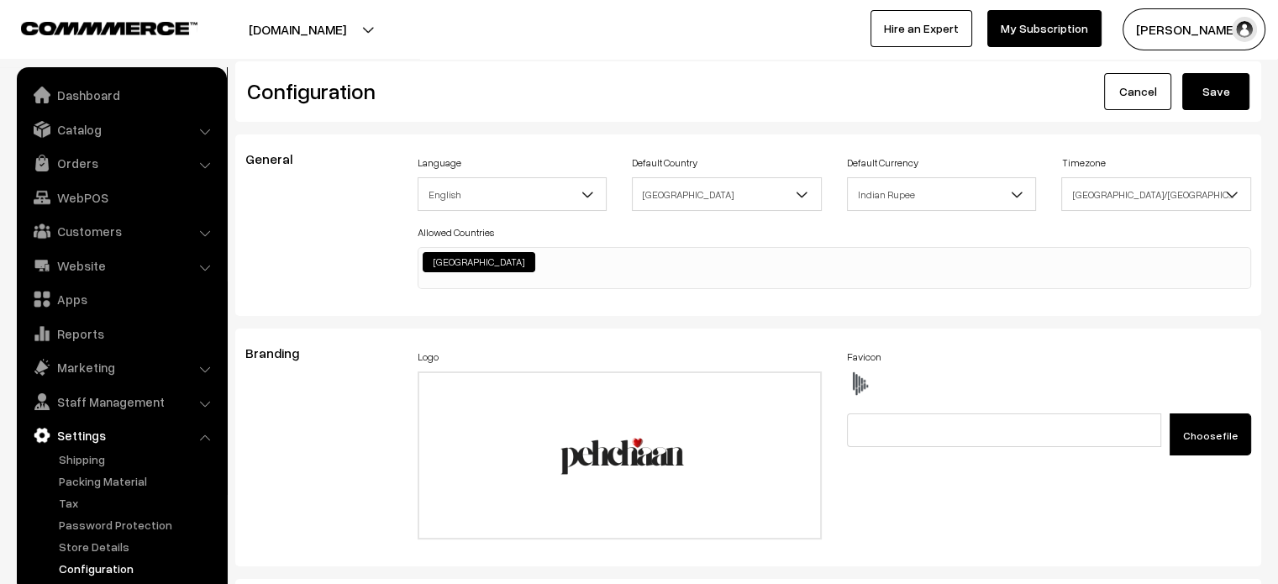
scroll to position [0, 0]
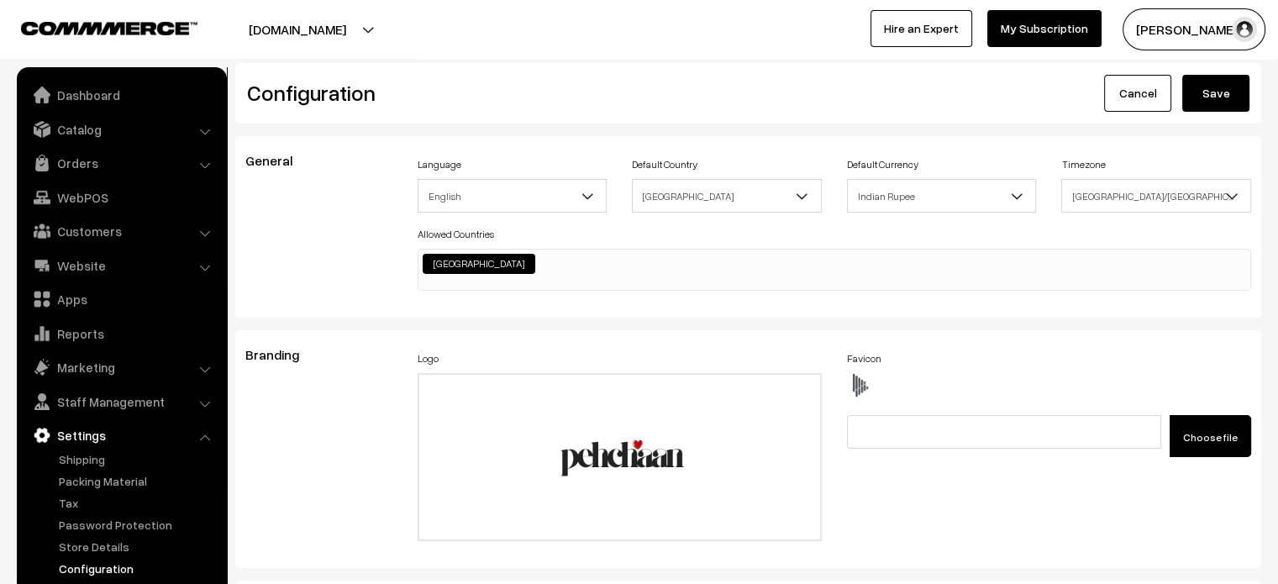
type textarea "#ProductType5 .fade-component-container { background: transparent; } #ProductTy…"
click at [1211, 112] on div "Configuration Cancel Save" at bounding box center [748, 93] width 1026 height 61
click at [1217, 107] on button "Save" at bounding box center [1216, 93] width 67 height 37
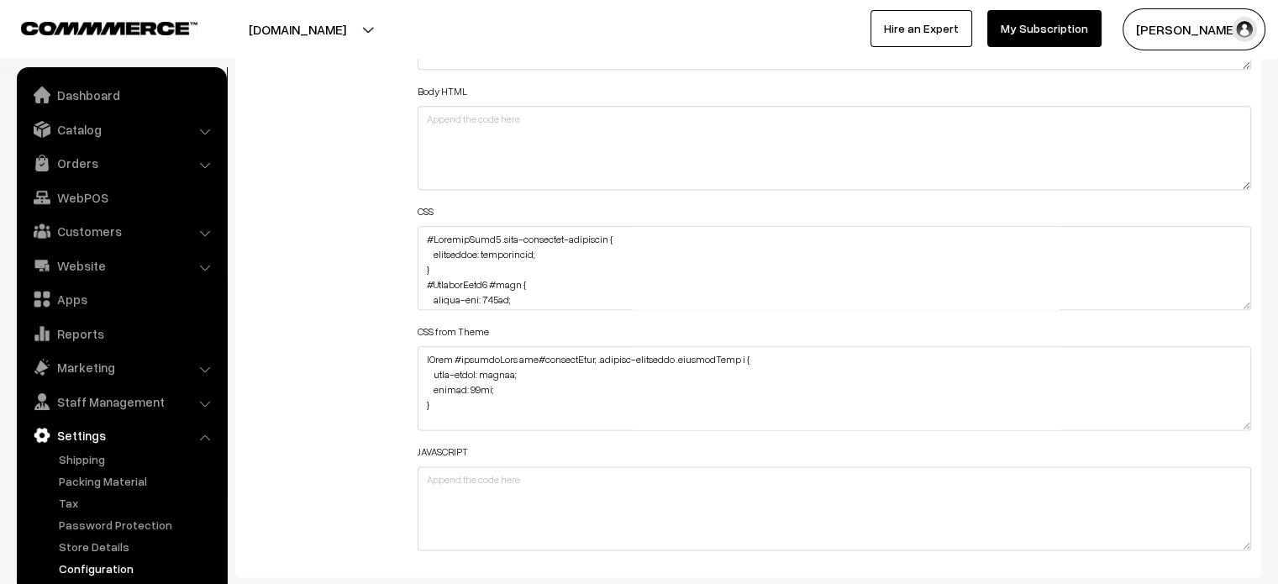
scroll to position [2007, 0]
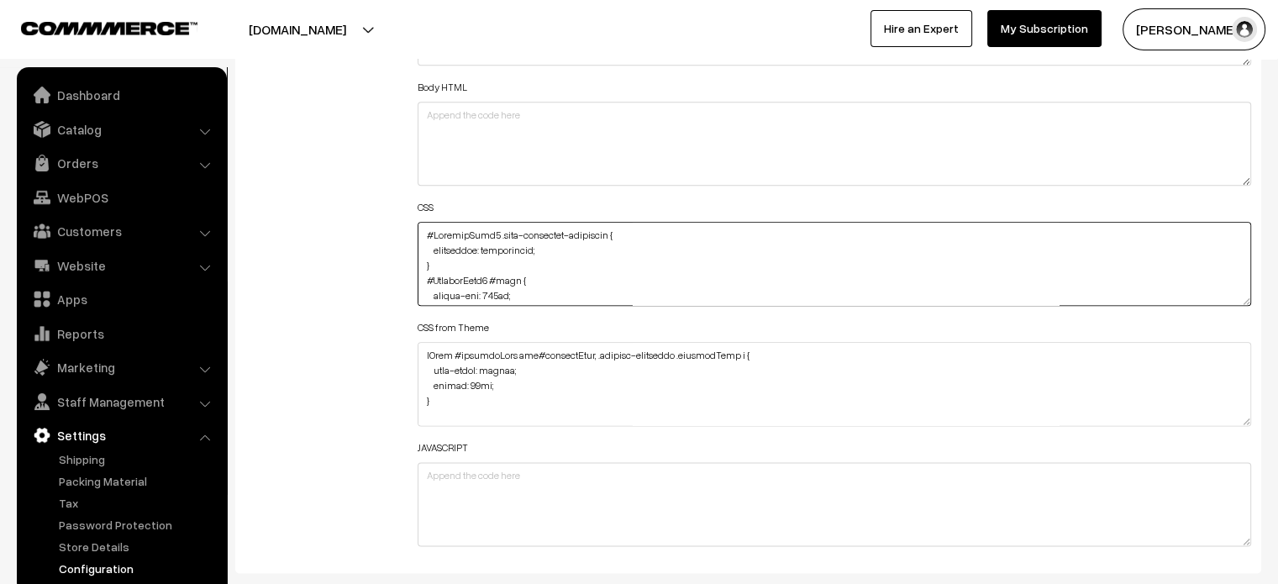
drag, startPoint x: 440, startPoint y: 264, endPoint x: 410, endPoint y: 204, distance: 66.5
click at [410, 204] on div "Header HTML Body HTML CSS CSS from Theme JAVASCRIPT" at bounding box center [835, 255] width 860 height 601
click at [430, 231] on textarea at bounding box center [835, 264] width 835 height 84
paste textarea "#ProductType5 .fade-component-container { border-radius: 60px; }"
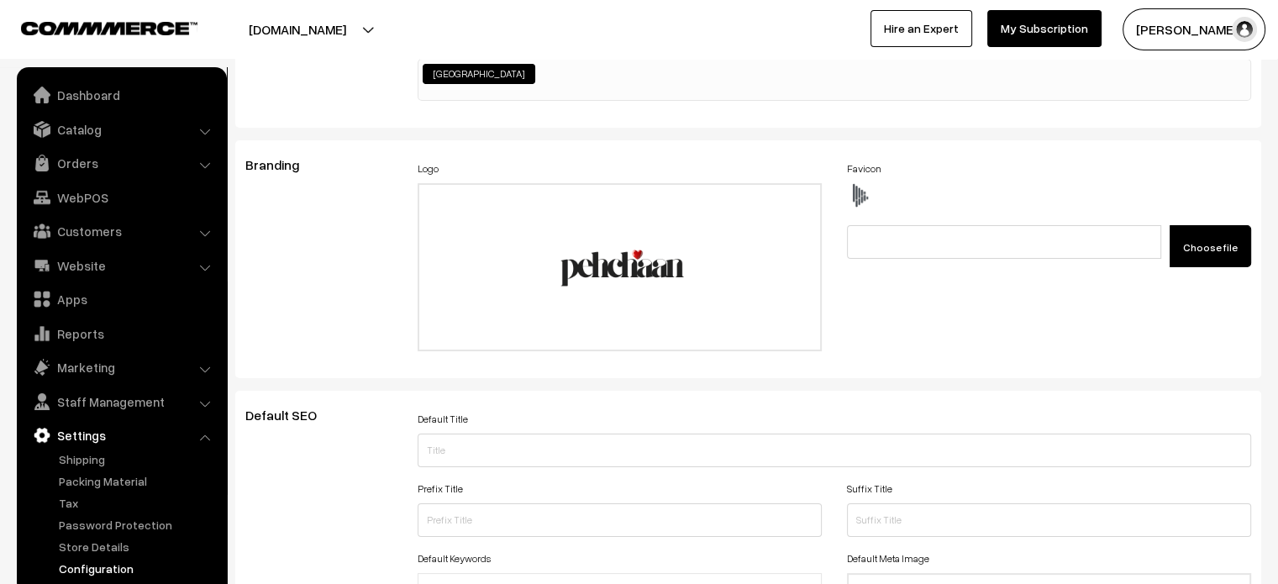
scroll to position [0, 0]
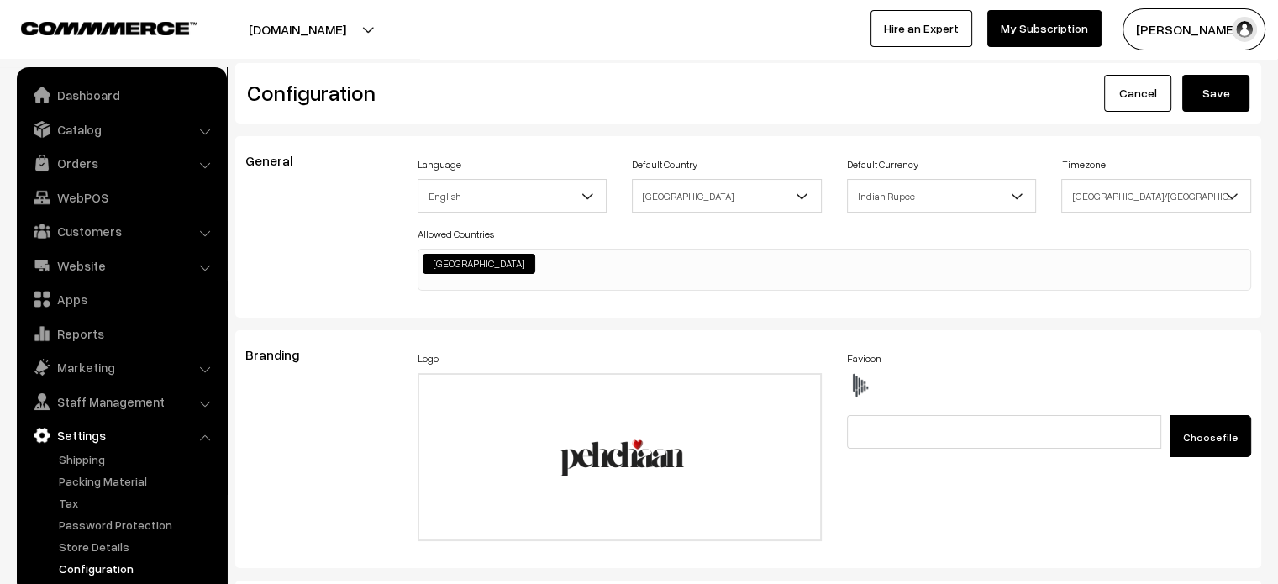
type textarea "#ProductType5 .fade-component-container { border-radius: 60px; } #ProductType5 …"
click at [1197, 97] on button "Save" at bounding box center [1216, 93] width 67 height 37
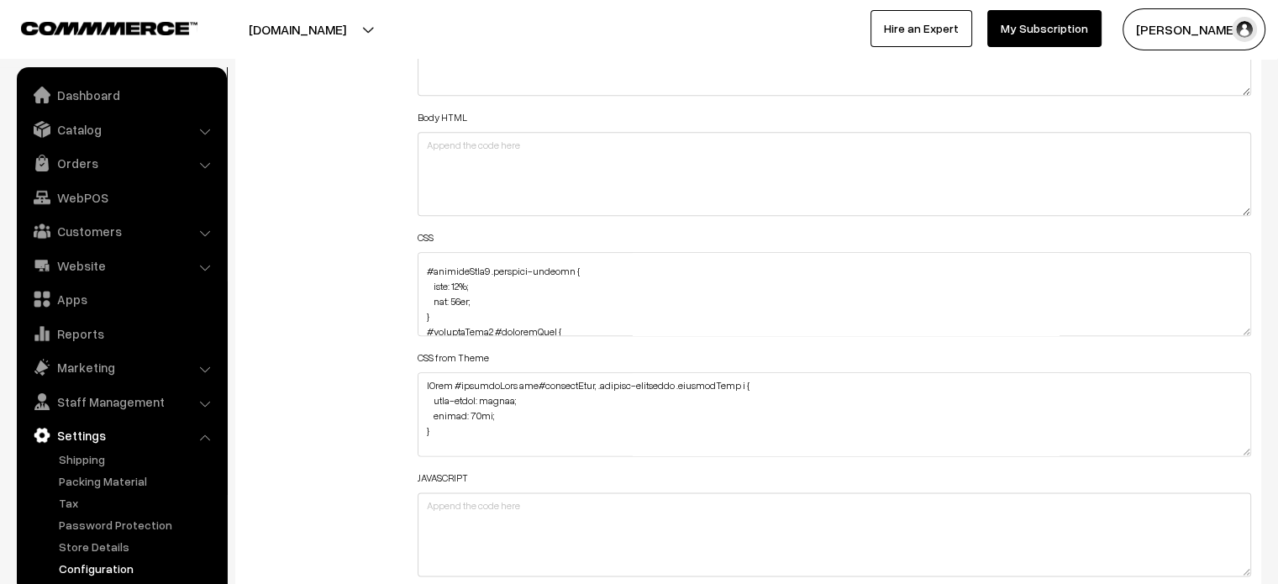
scroll to position [2495, 0]
